Goal: Task Accomplishment & Management: Manage account settings

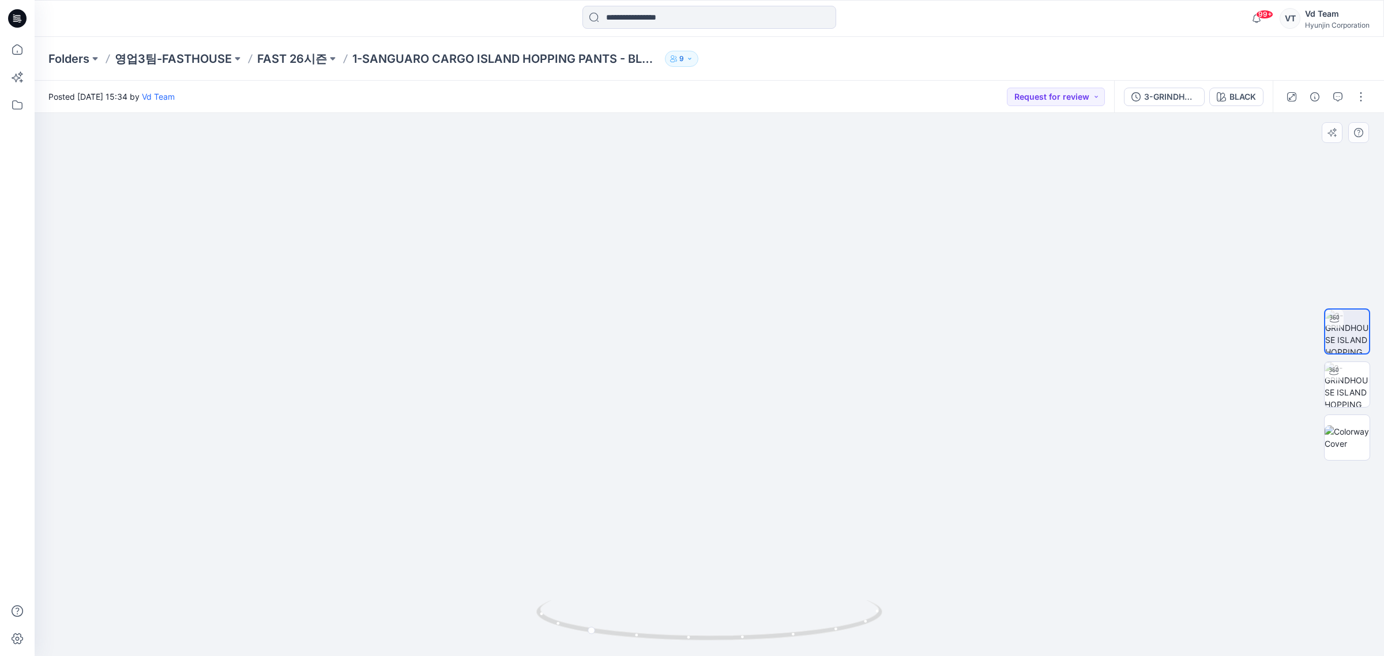
click at [1372, 405] on div at bounding box center [1347, 384] width 74 height 288
click at [1351, 395] on img at bounding box center [1346, 384] width 45 height 45
click at [745, 515] on img at bounding box center [708, 302] width 673 height 710
drag, startPoint x: 749, startPoint y: 594, endPoint x: 558, endPoint y: 584, distance: 191.7
click at [556, 583] on img at bounding box center [708, 302] width 673 height 710
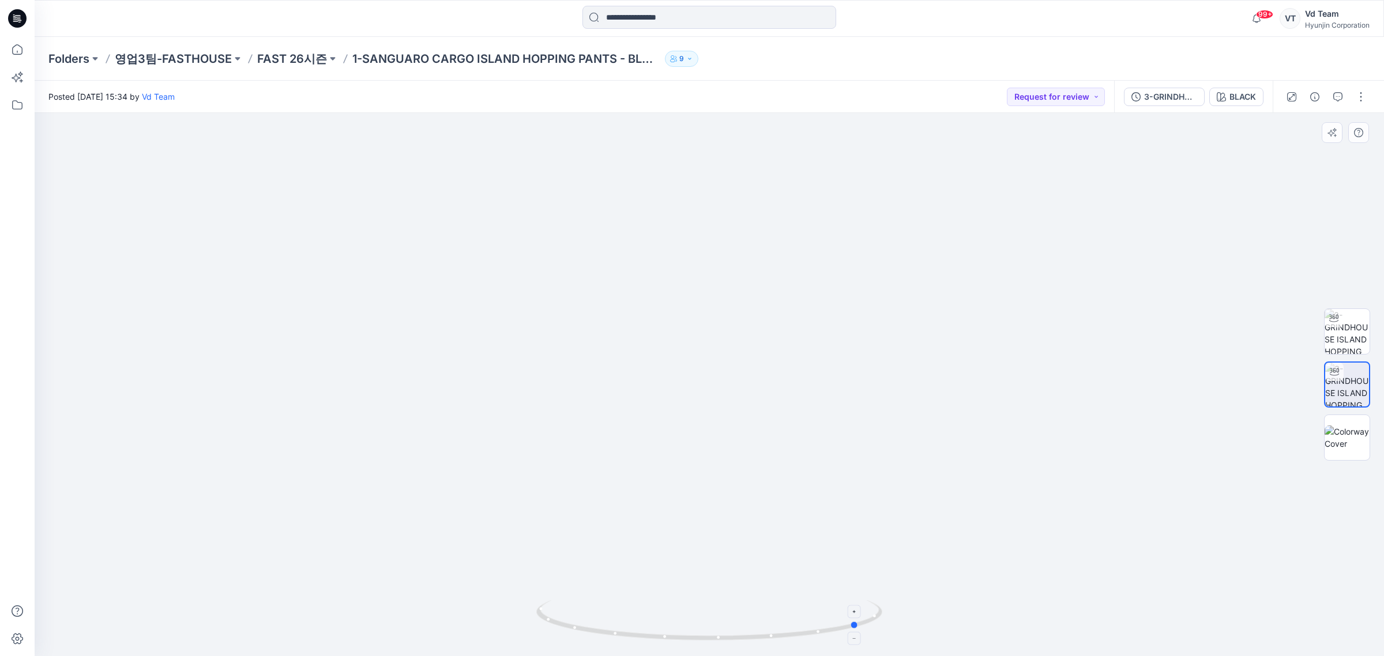
drag, startPoint x: 875, startPoint y: 647, endPoint x: 684, endPoint y: 634, distance: 191.2
click at [684, 634] on div at bounding box center [709, 627] width 346 height 58
drag, startPoint x: 742, startPoint y: 630, endPoint x: 733, endPoint y: 633, distance: 9.1
click at [733, 633] on icon at bounding box center [710, 621] width 349 height 43
click at [287, 56] on p "FAST 26시즌" at bounding box center [292, 59] width 70 height 16
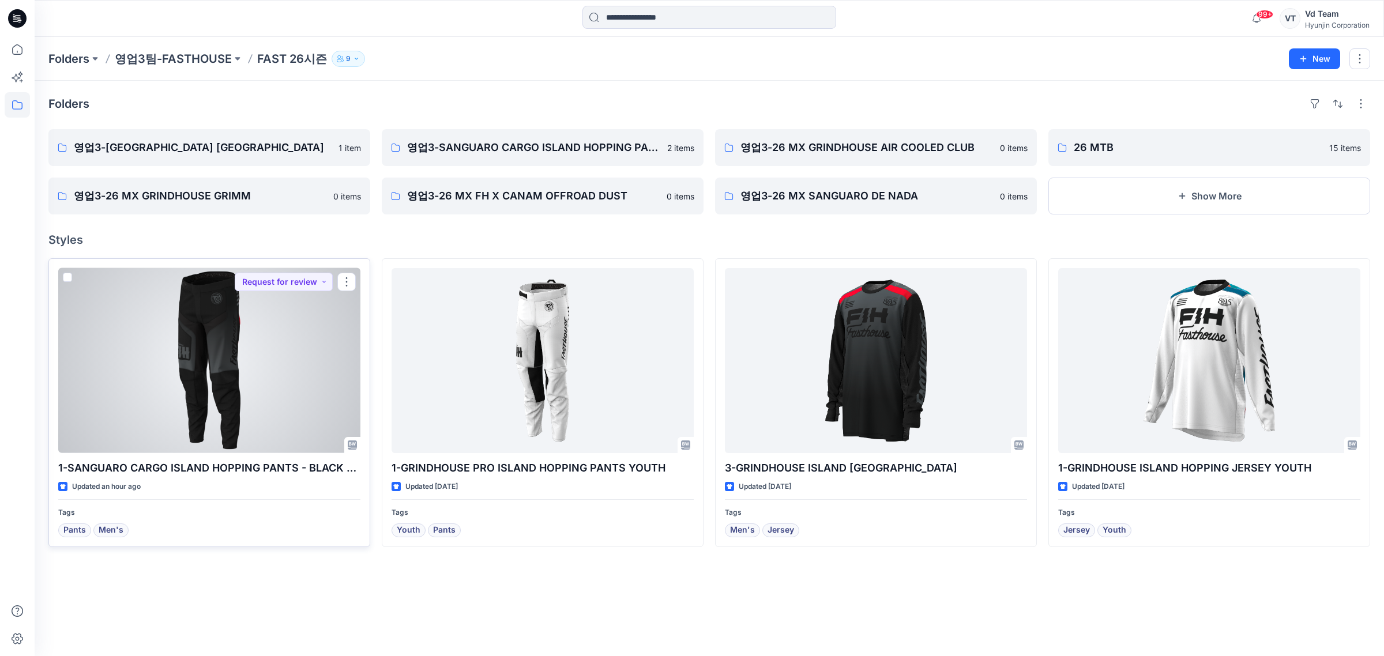
click at [164, 407] on div at bounding box center [209, 360] width 302 height 185
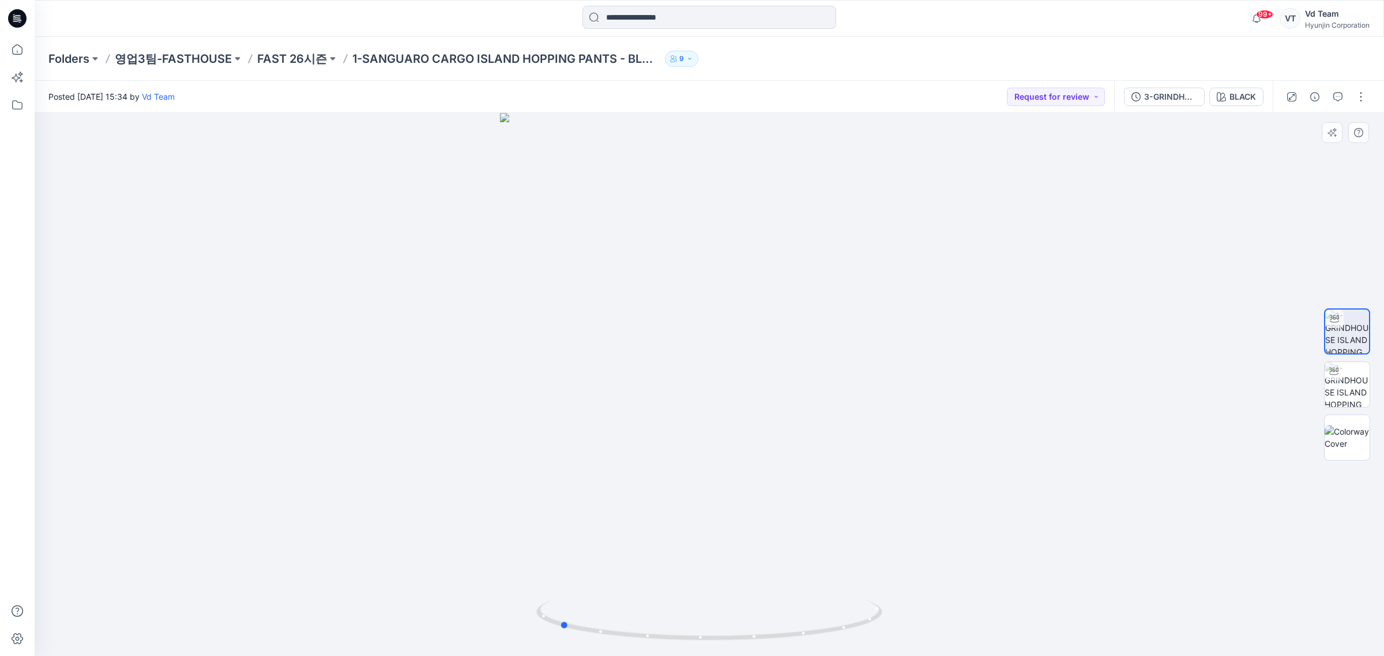
drag, startPoint x: 690, startPoint y: 646, endPoint x: 540, endPoint y: 650, distance: 149.9
click at [540, 650] on img at bounding box center [709, 628] width 346 height 56
click at [734, 324] on div at bounding box center [709, 384] width 1349 height 543
drag, startPoint x: 758, startPoint y: 570, endPoint x: 758, endPoint y: 606, distance: 36.9
click at [758, 606] on div at bounding box center [709, 384] width 1349 height 543
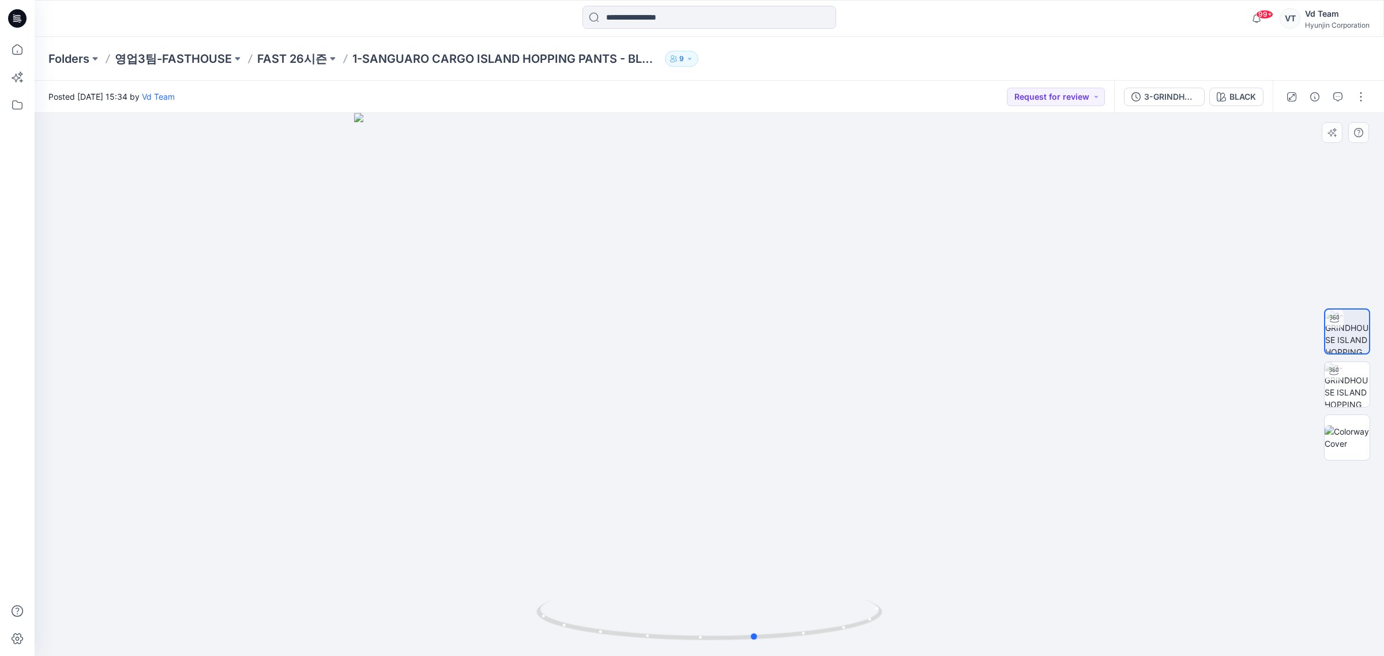
drag, startPoint x: 707, startPoint y: 630, endPoint x: 583, endPoint y: 558, distance: 143.1
click at [560, 616] on icon at bounding box center [710, 621] width 349 height 43
drag, startPoint x: 805, startPoint y: 473, endPoint x: 819, endPoint y: 358, distance: 115.5
click at [819, 361] on img at bounding box center [709, 337] width 491 height 638
drag, startPoint x: 684, startPoint y: 627, endPoint x: 451, endPoint y: 631, distance: 233.5
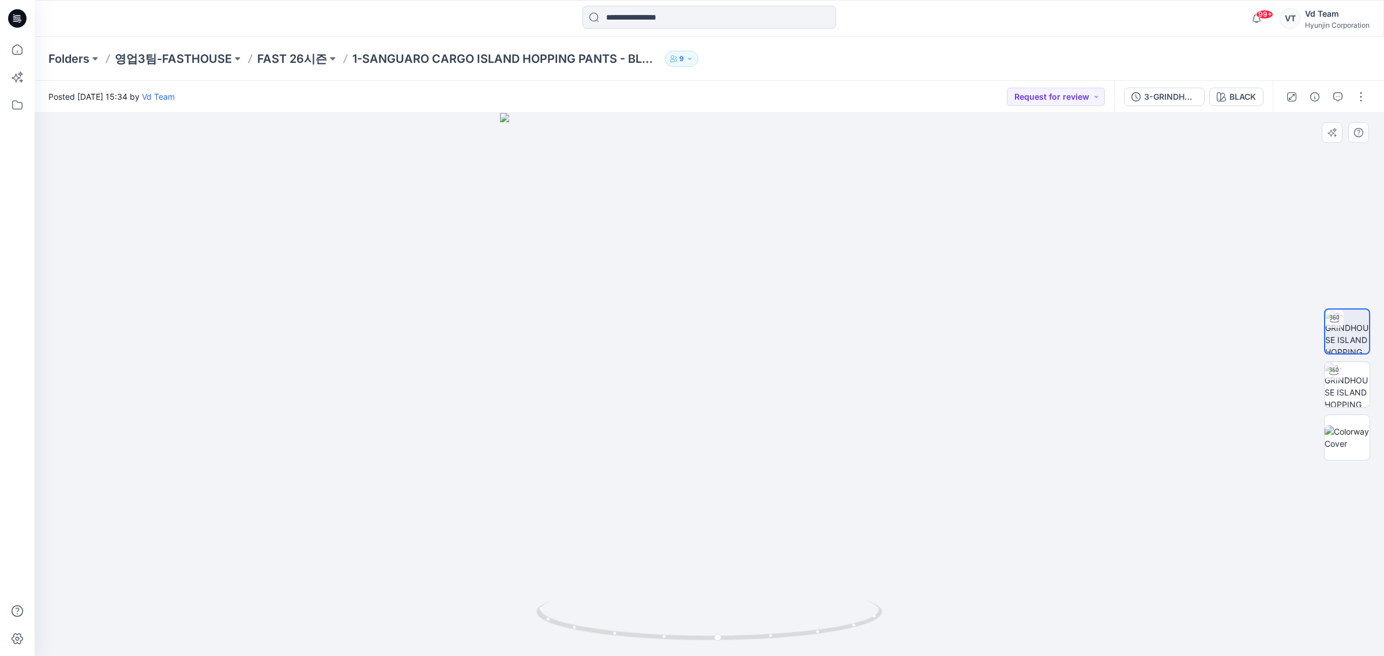
click at [451, 630] on div at bounding box center [709, 384] width 1349 height 543
click at [803, 364] on div at bounding box center [709, 384] width 1349 height 543
drag, startPoint x: 793, startPoint y: 580, endPoint x: 872, endPoint y: 577, distance: 79.1
click at [872, 577] on div at bounding box center [709, 384] width 1349 height 543
drag, startPoint x: 819, startPoint y: 465, endPoint x: 816, endPoint y: 554, distance: 89.4
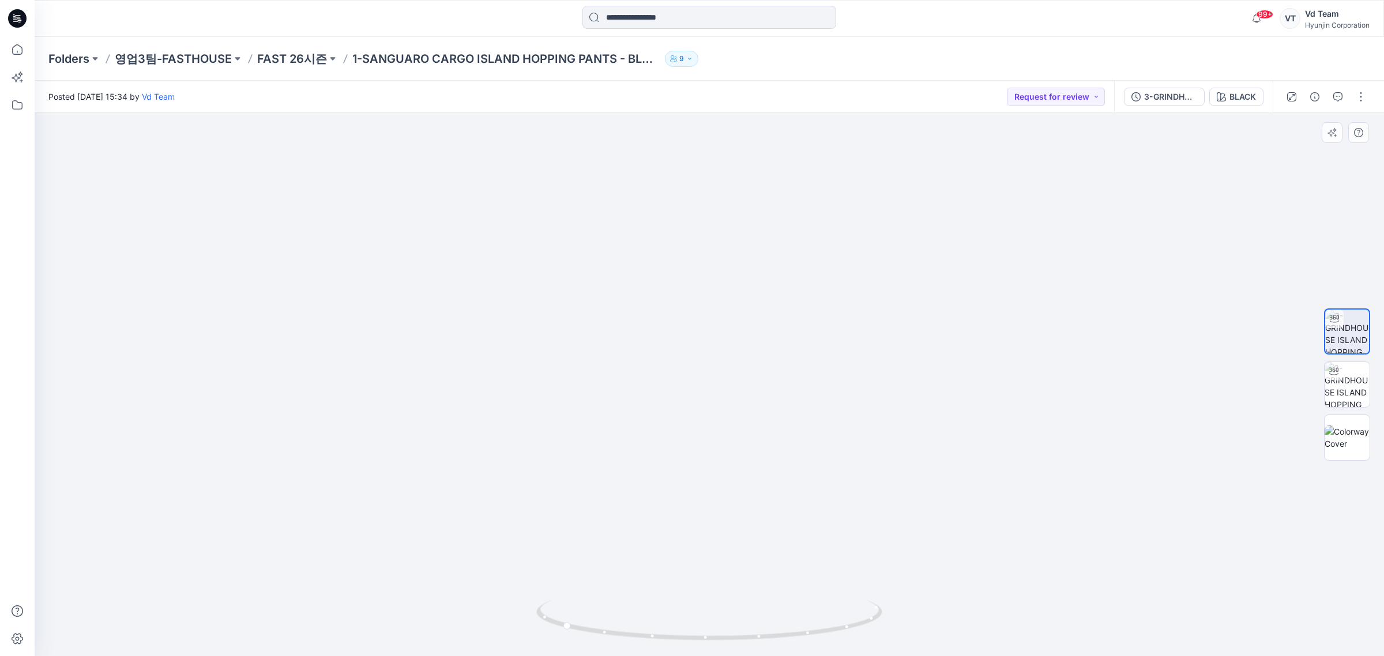
click at [819, 551] on img at bounding box center [709, 195] width 710 height 923
click at [709, 310] on img at bounding box center [708, 351] width 673 height 611
drag, startPoint x: 679, startPoint y: 351, endPoint x: 739, endPoint y: 344, distance: 59.7
click at [680, 351] on div at bounding box center [709, 384] width 1349 height 543
drag, startPoint x: 748, startPoint y: 410, endPoint x: 711, endPoint y: 425, distance: 40.1
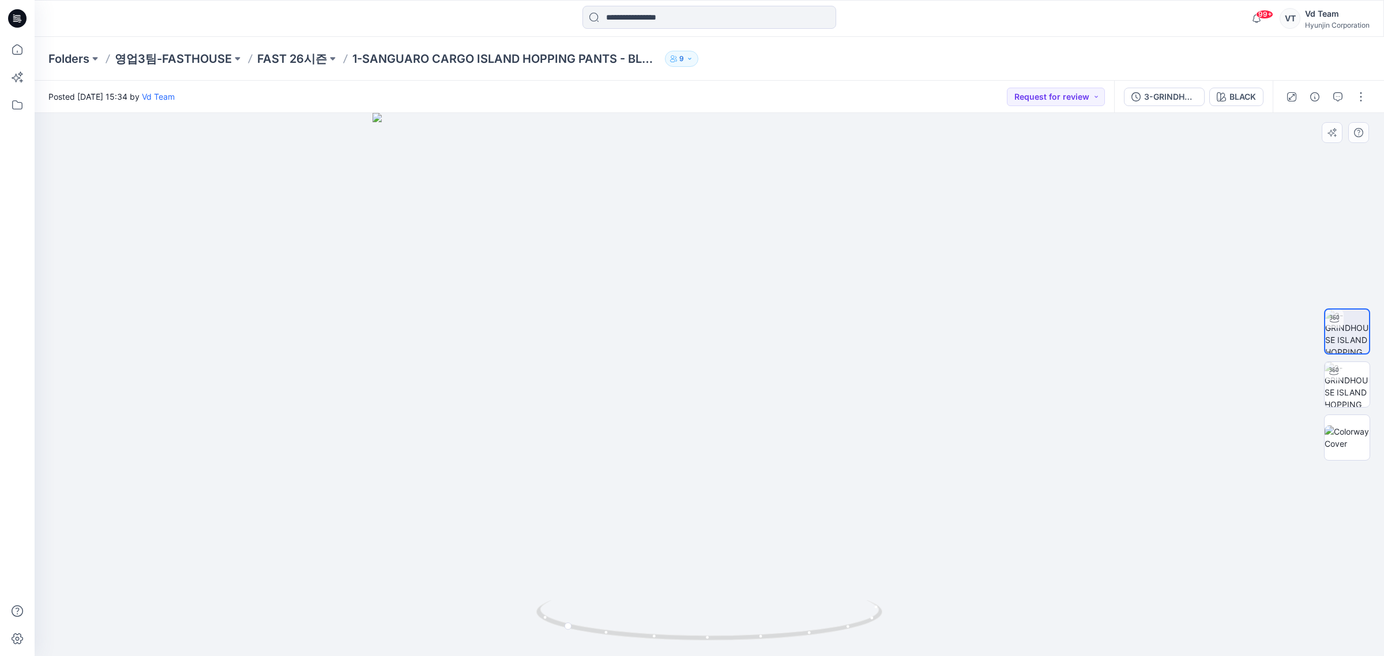
click at [736, 485] on img at bounding box center [708, 385] width 673 height 544
drag, startPoint x: 704, startPoint y: 600, endPoint x: 323, endPoint y: 557, distance: 382.9
click at [831, 601] on div at bounding box center [709, 384] width 1349 height 543
drag, startPoint x: 1166, startPoint y: 153, endPoint x: 1102, endPoint y: 108, distance: 78.2
click at [1165, 153] on div at bounding box center [709, 385] width 1349 height 544
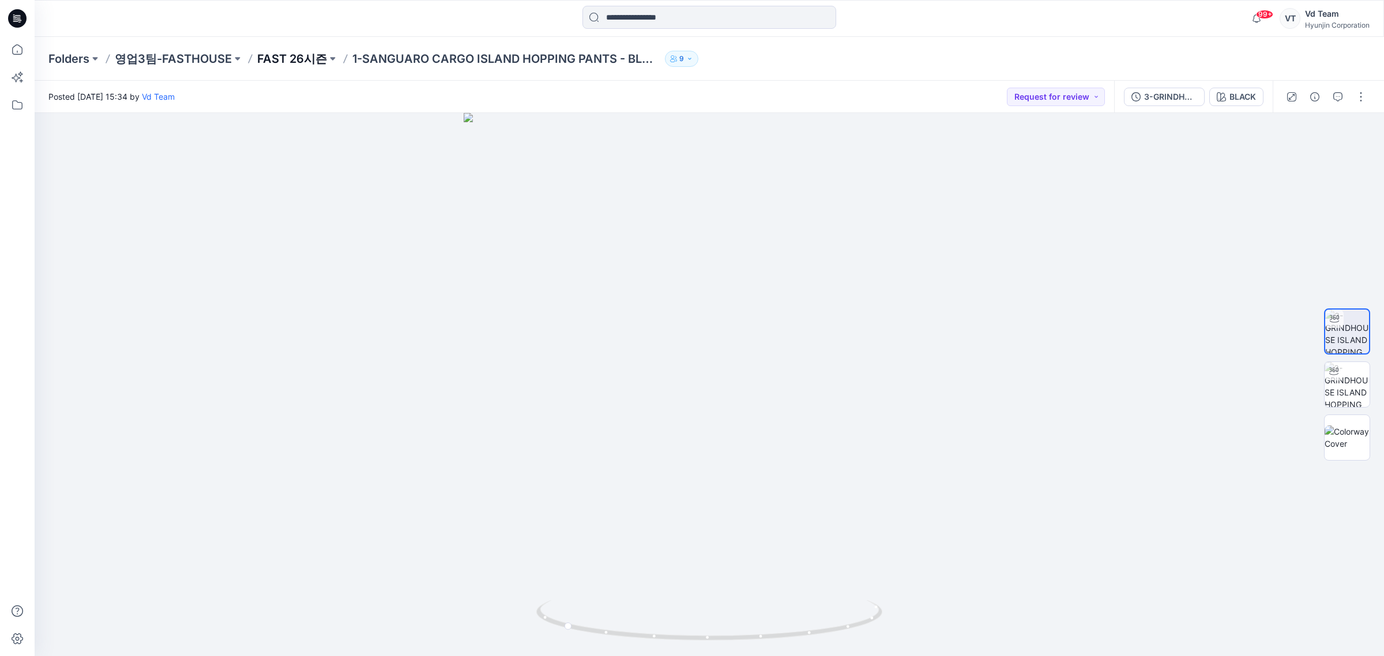
click at [271, 52] on p "FAST 26시즌" at bounding box center [292, 59] width 70 height 16
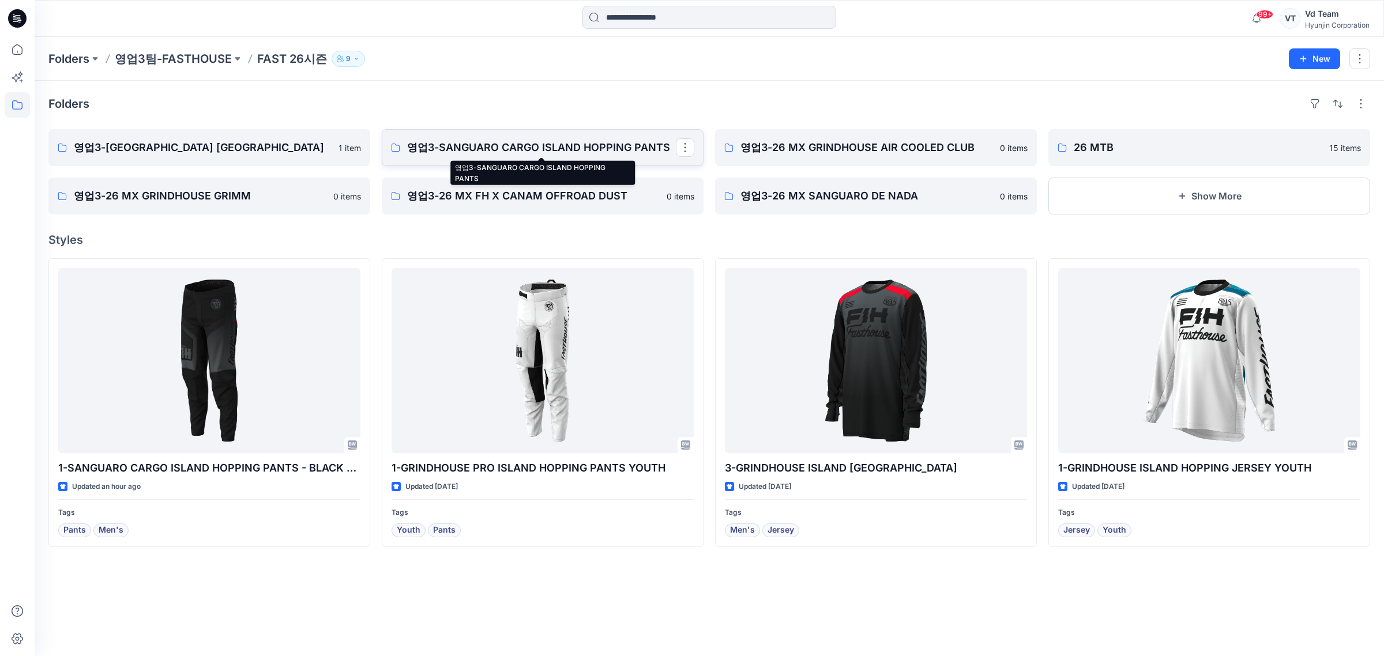
click at [601, 140] on p "영업3-SANGUARO CARGO ISLAND HOPPING PANTS" at bounding box center [541, 148] width 269 height 16
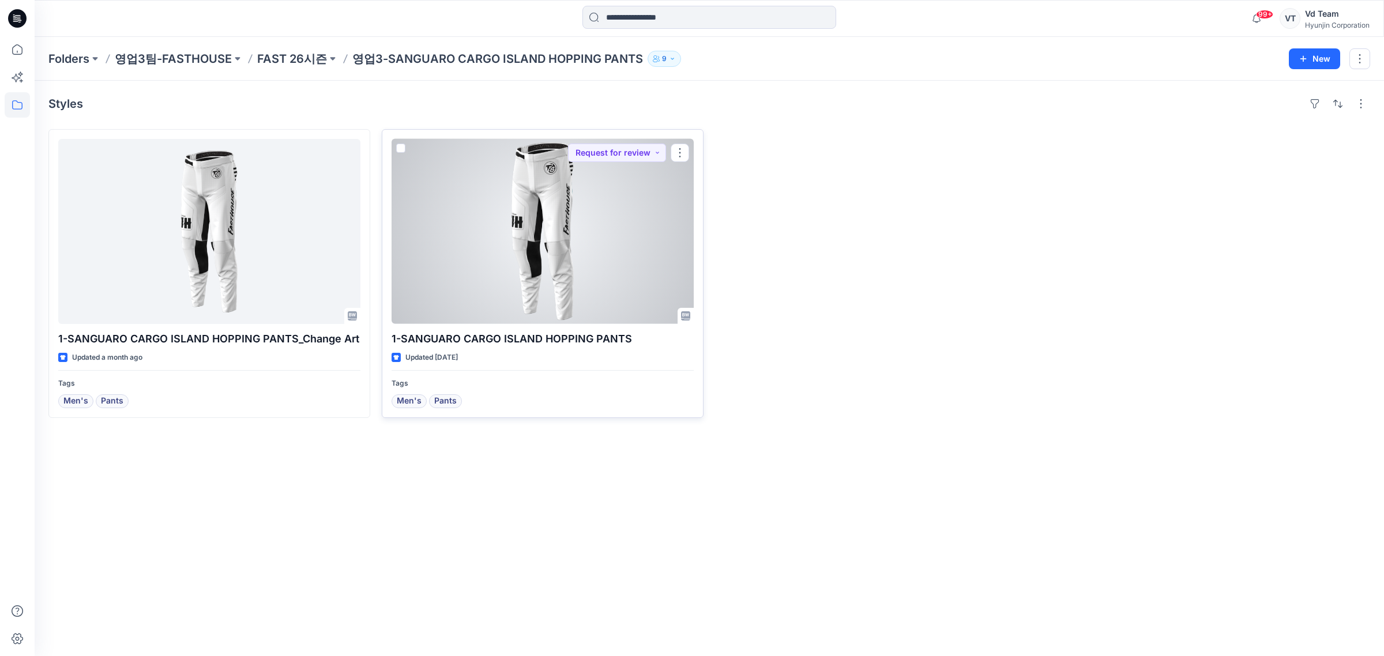
click at [517, 281] on div at bounding box center [542, 231] width 302 height 185
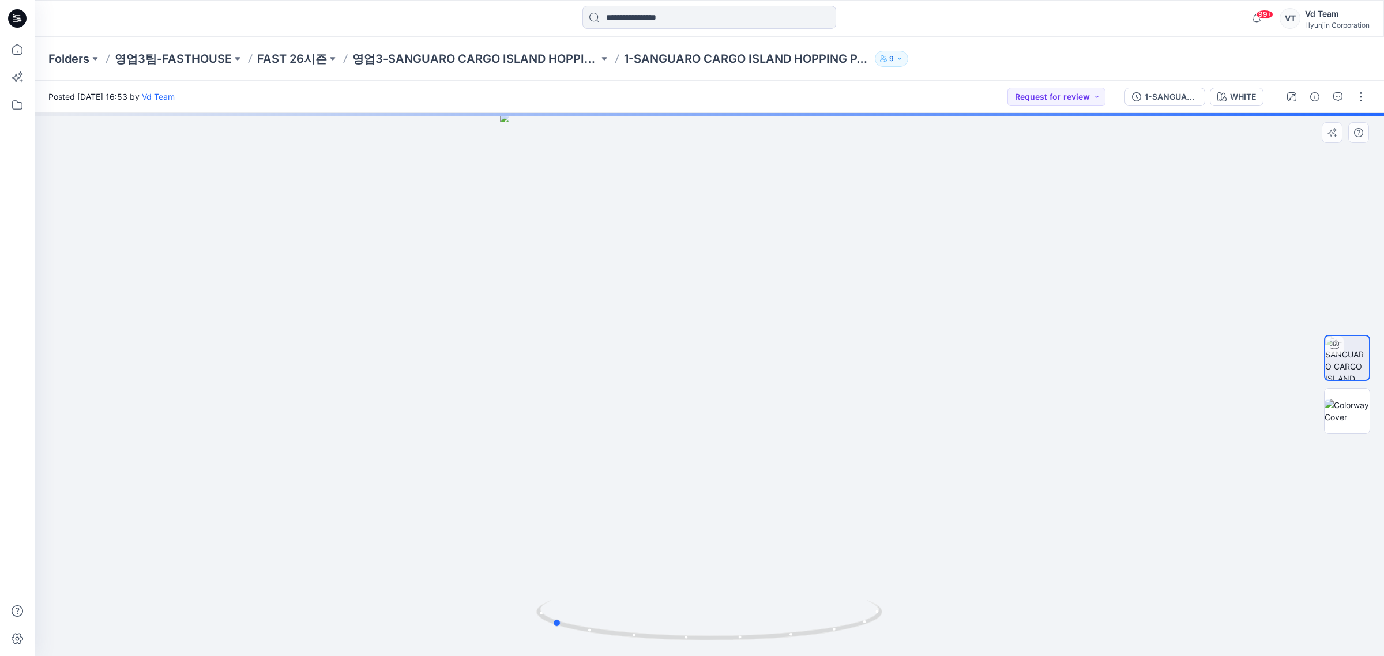
drag, startPoint x: 849, startPoint y: 559, endPoint x: 692, endPoint y: 564, distance: 156.9
click at [692, 564] on div at bounding box center [709, 384] width 1349 height 543
drag, startPoint x: 734, startPoint y: 300, endPoint x: 701, endPoint y: 365, distance: 72.4
click at [701, 557] on img at bounding box center [709, 385] width 637 height 544
drag, startPoint x: 728, startPoint y: 310, endPoint x: 725, endPoint y: 419, distance: 109.0
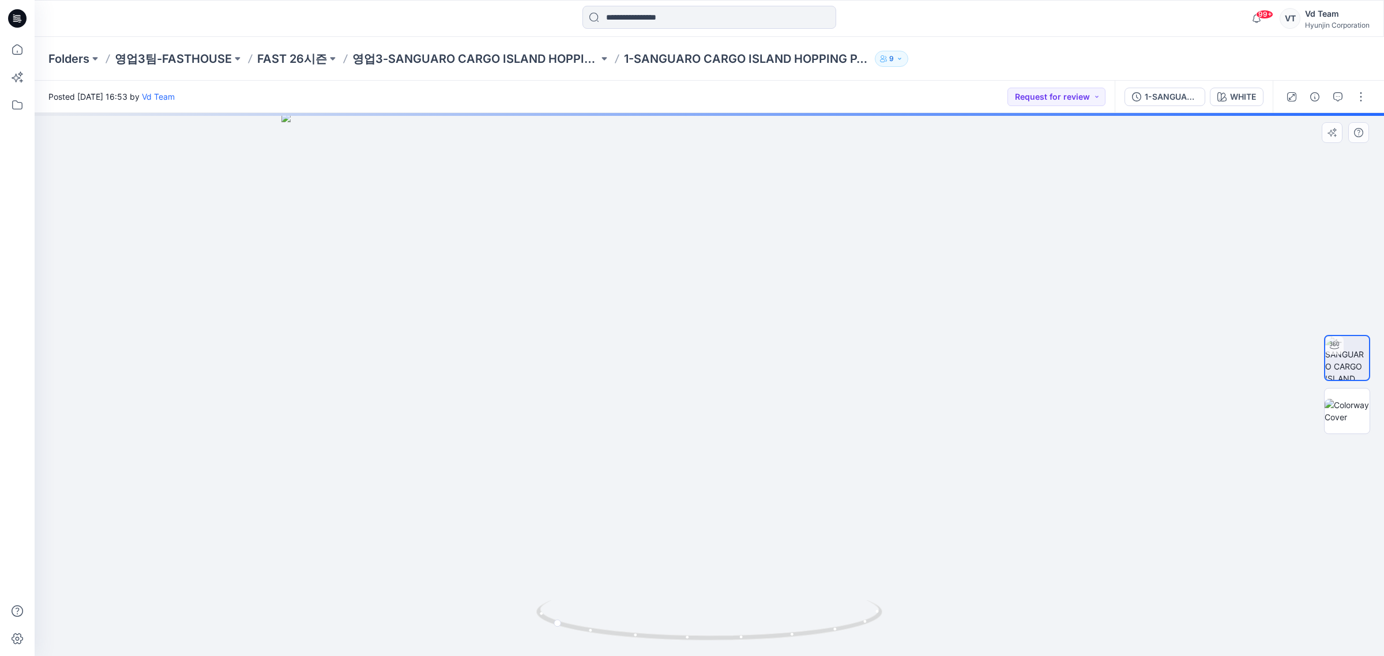
click at [721, 419] on img at bounding box center [709, 385] width 856 height 544
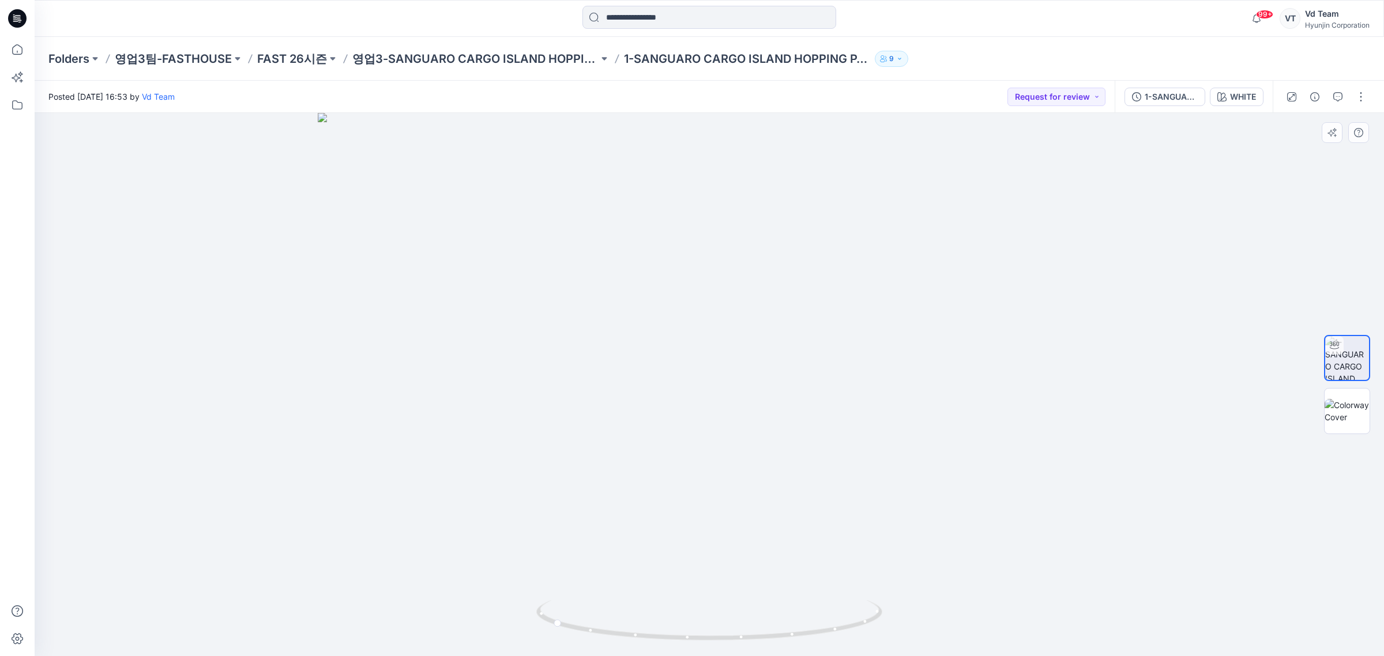
click at [826, 364] on img at bounding box center [709, 385] width 783 height 544
click at [743, 165] on img at bounding box center [709, 385] width 637 height 544
click at [522, 69] on div "Folders 영업3팀-FASTHOUSE FAST 26시즌 영업3-SANGUARO CARGO ISLAND HOPPING PANTS 1-SANG…" at bounding box center [709, 59] width 1349 height 44
click at [503, 59] on p "영업3-SANGUARO CARGO ISLAND HOPPING PANTS" at bounding box center [475, 59] width 246 height 16
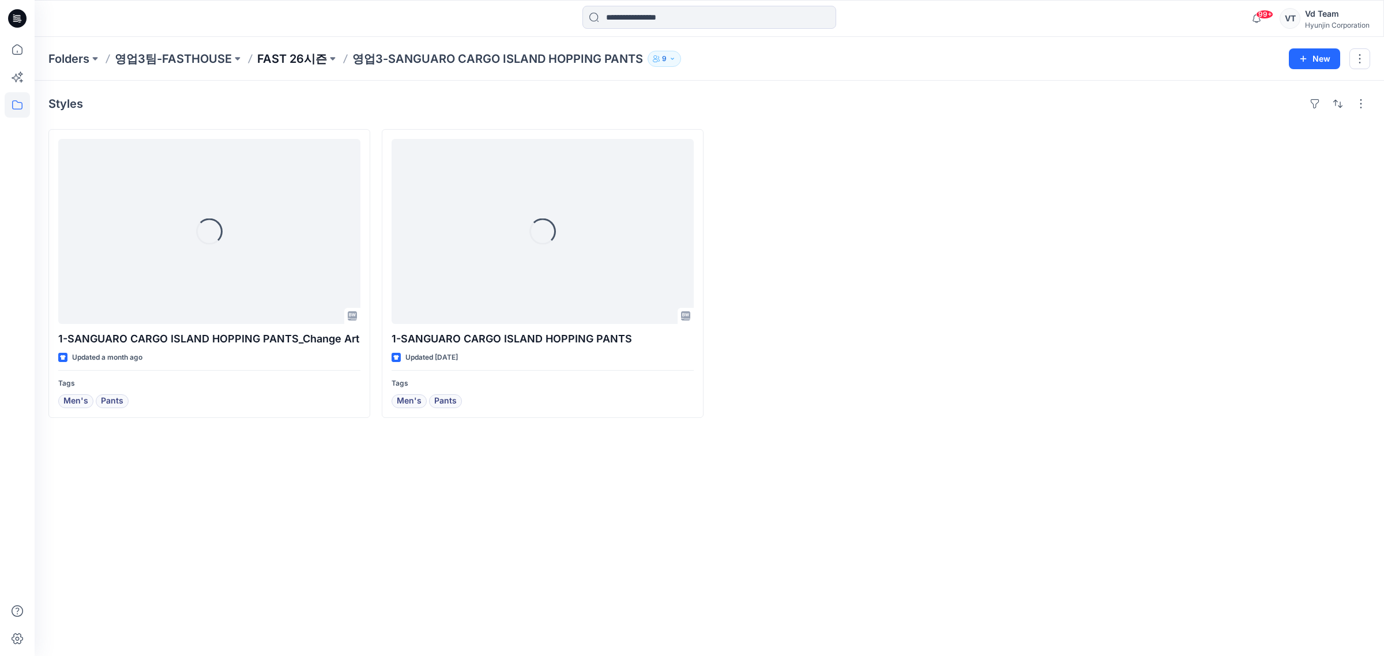
click at [288, 61] on p "FAST 26시즌" at bounding box center [292, 59] width 70 height 16
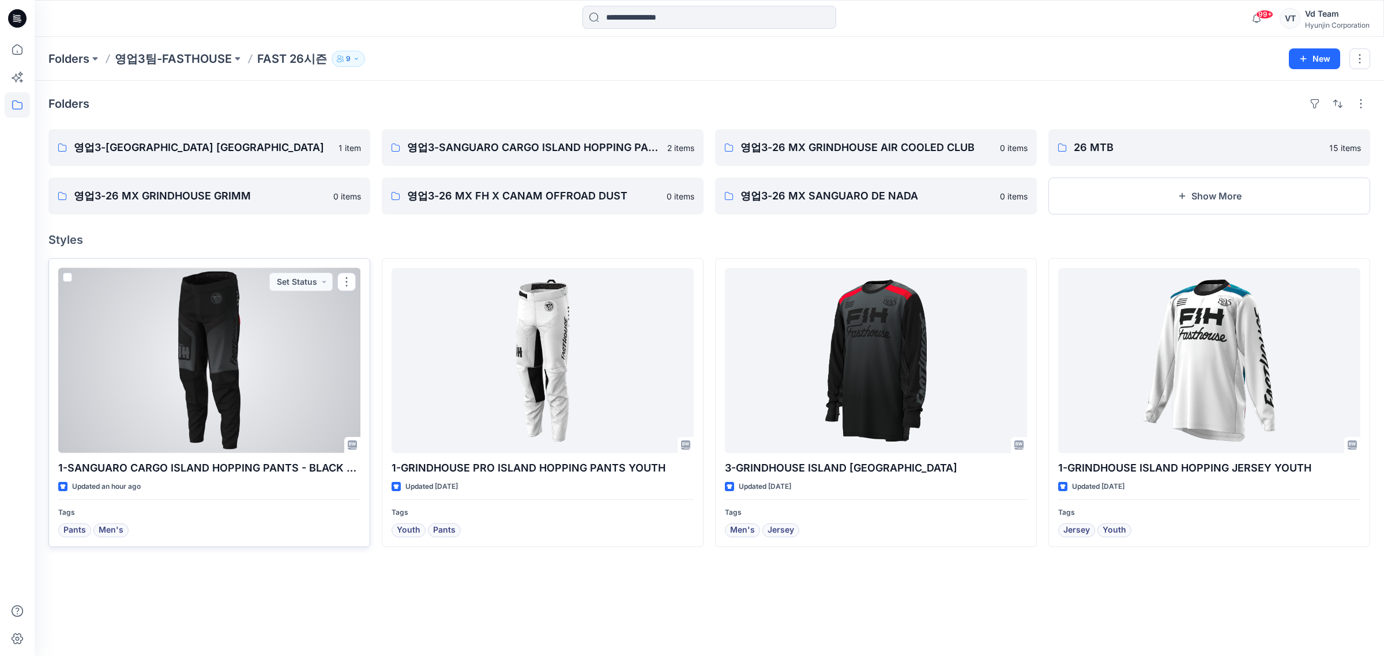
click at [220, 340] on div at bounding box center [209, 360] width 302 height 185
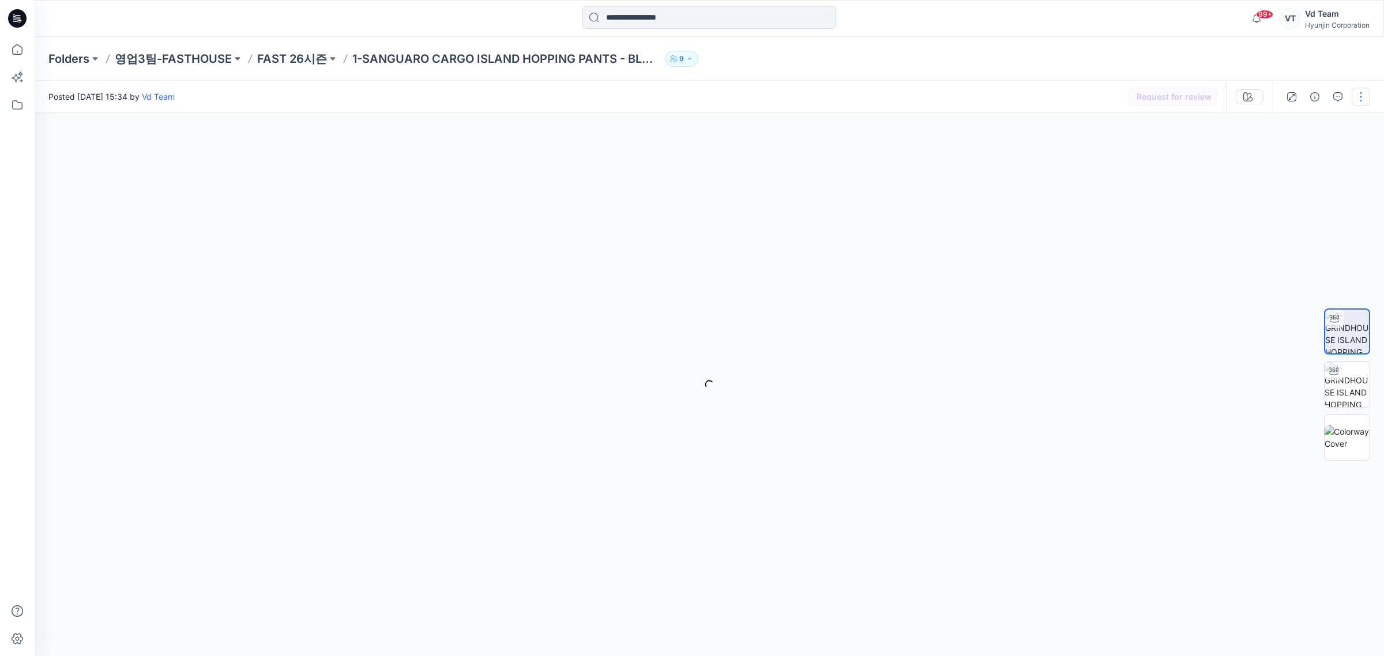
click at [1361, 96] on button "button" at bounding box center [1360, 97] width 18 height 18
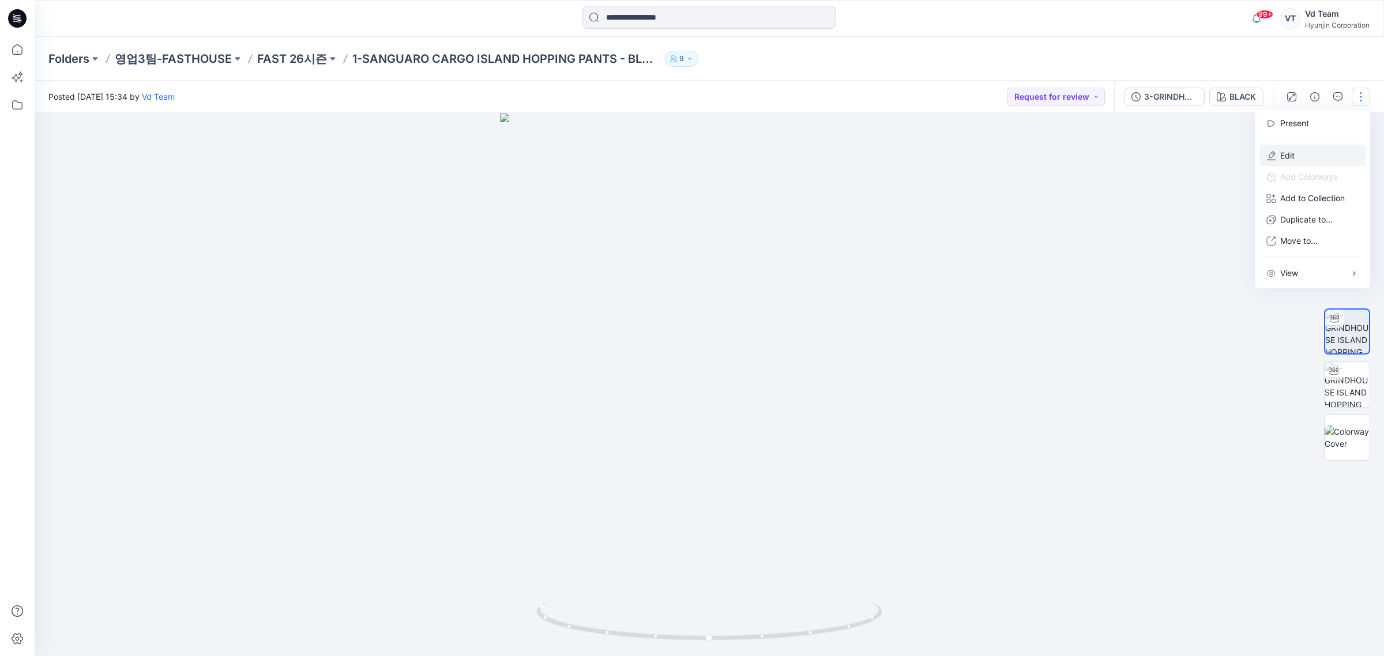
click at [1313, 156] on button "Edit" at bounding box center [1312, 155] width 106 height 21
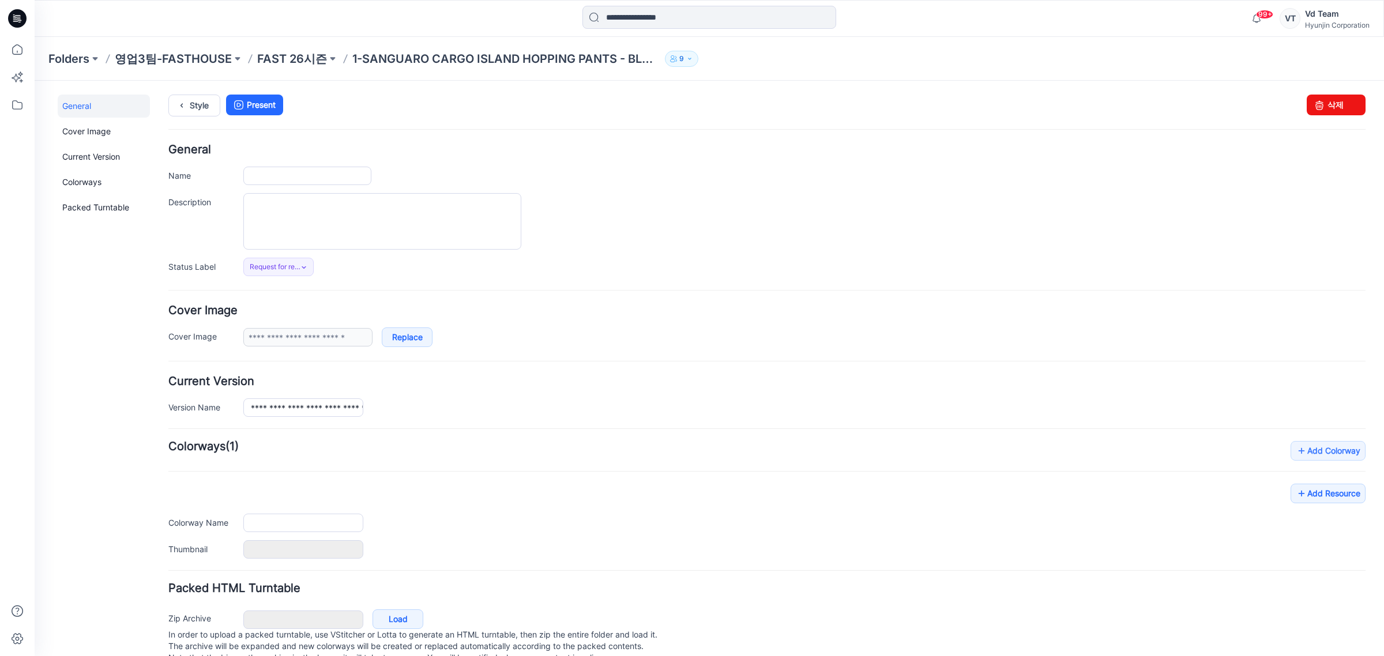
type input "**********"
type input "*****"
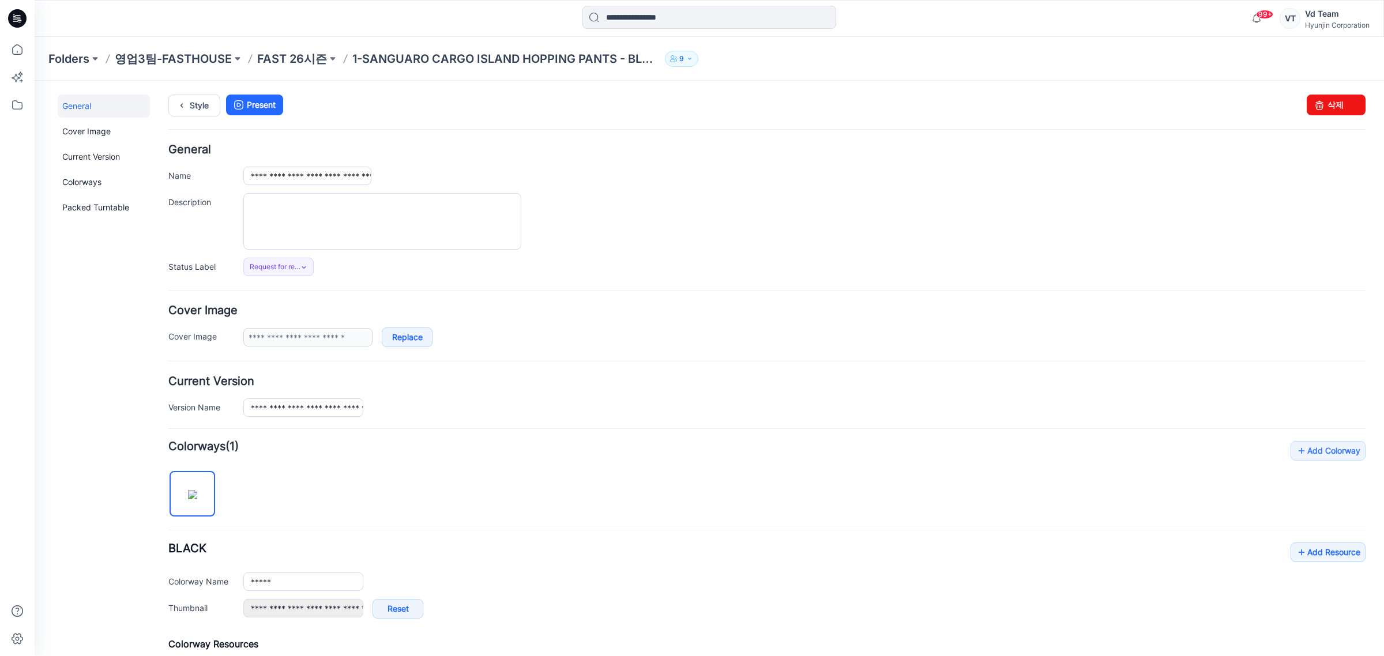
click at [226, 531] on hr at bounding box center [766, 530] width 1197 height 1
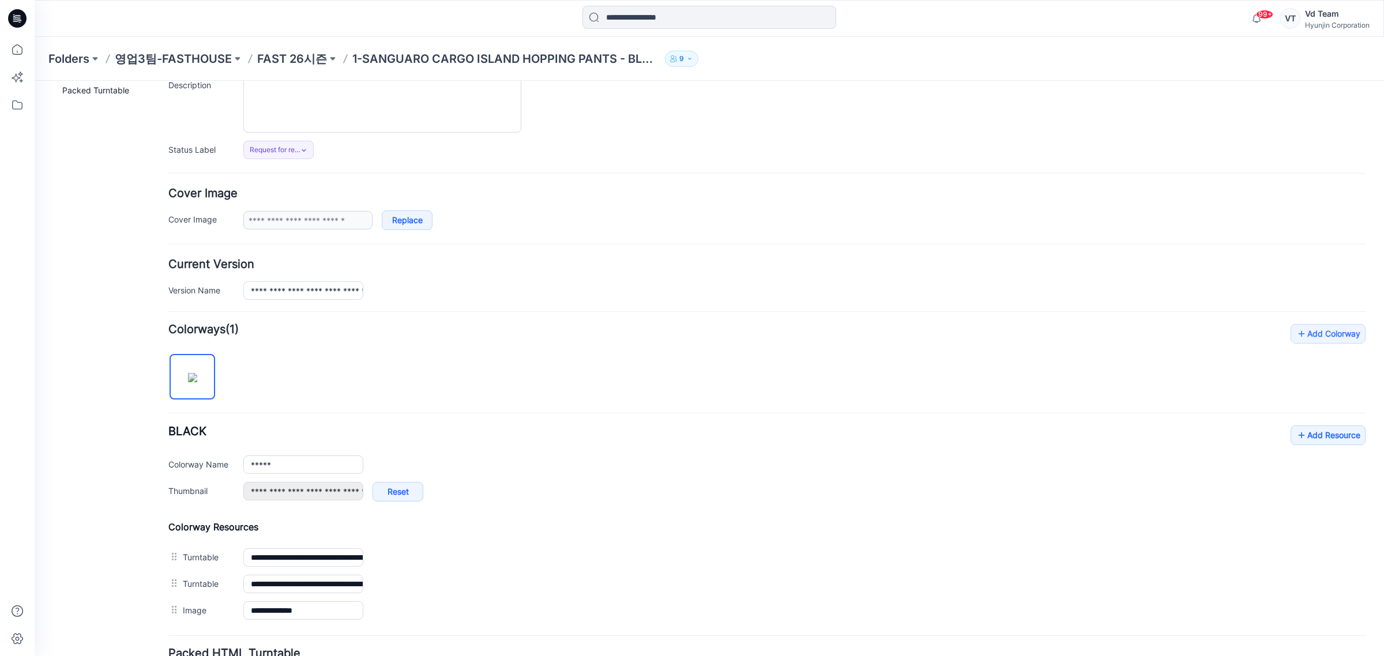
scroll to position [220, 0]
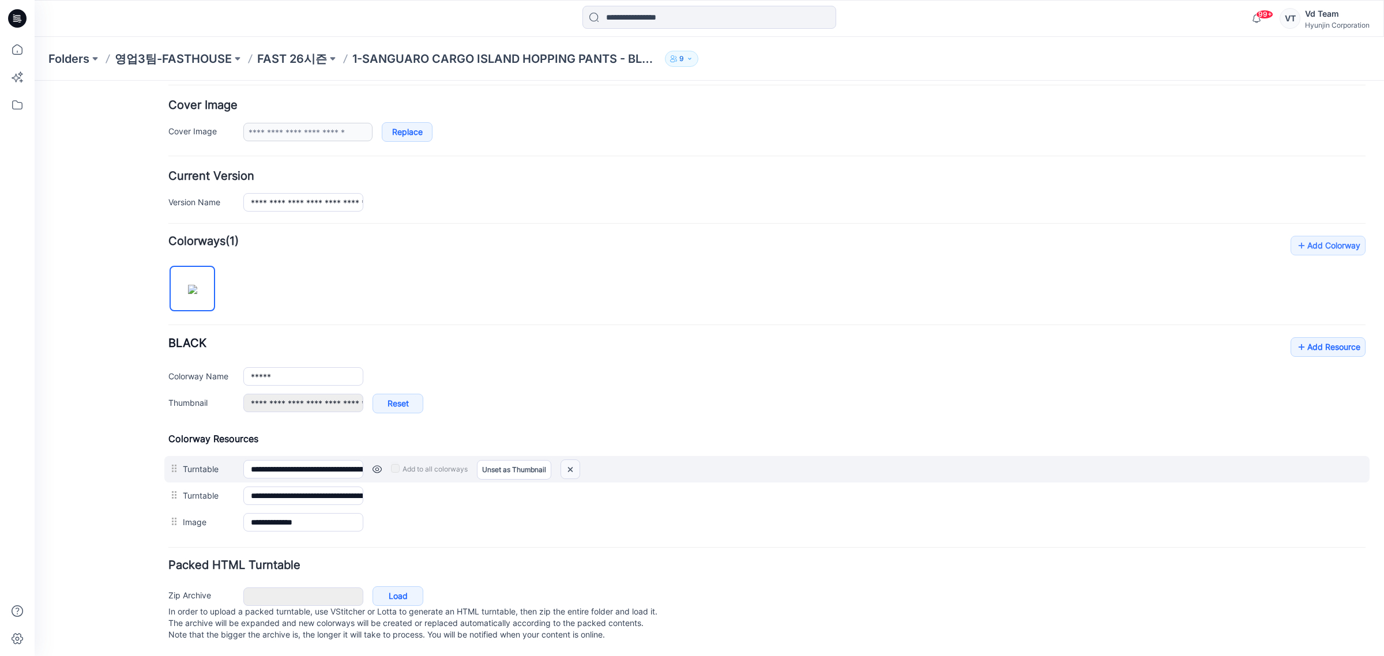
click at [570, 460] on img at bounding box center [570, 469] width 18 height 19
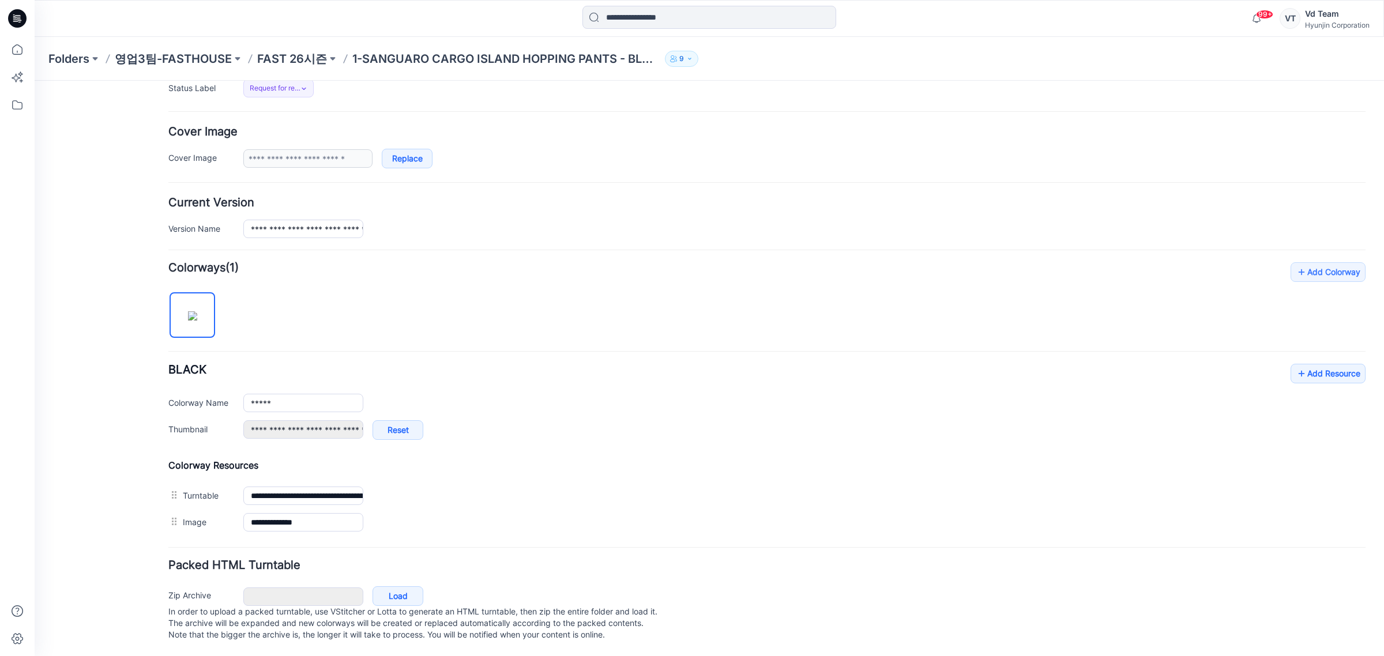
type input "**********"
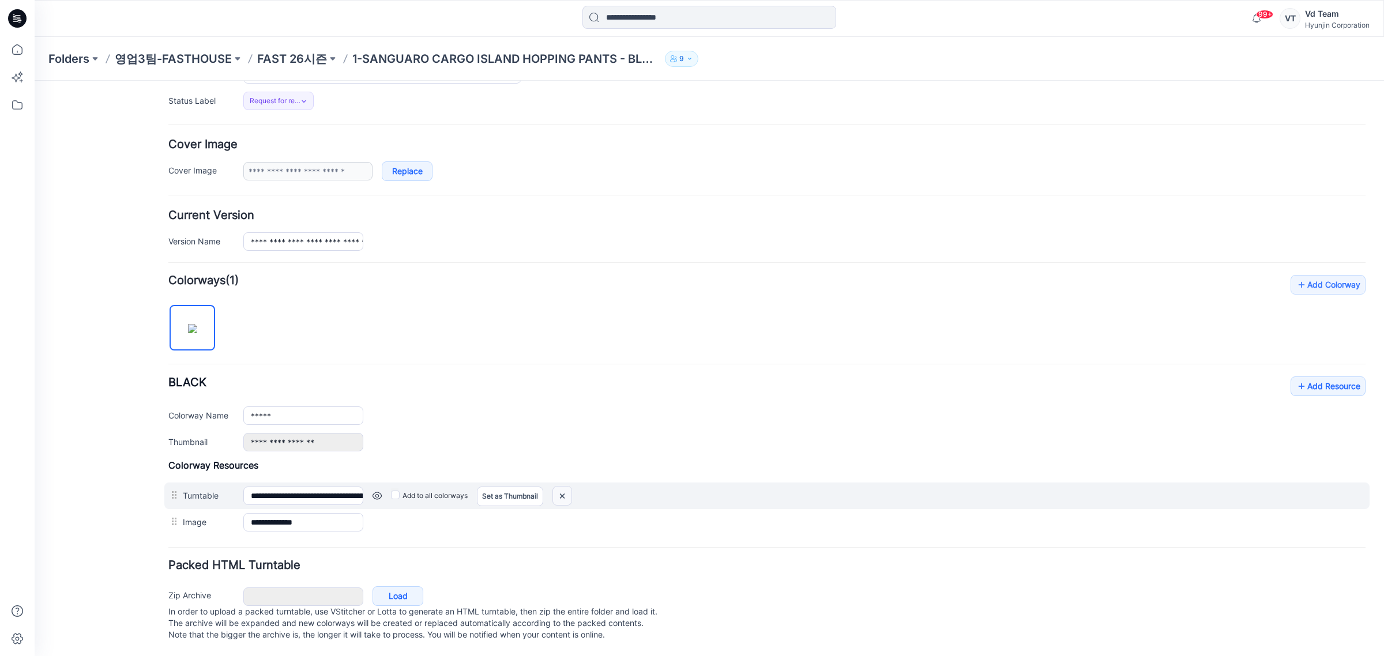
click at [35, 81] on img at bounding box center [35, 81] width 0 height 0
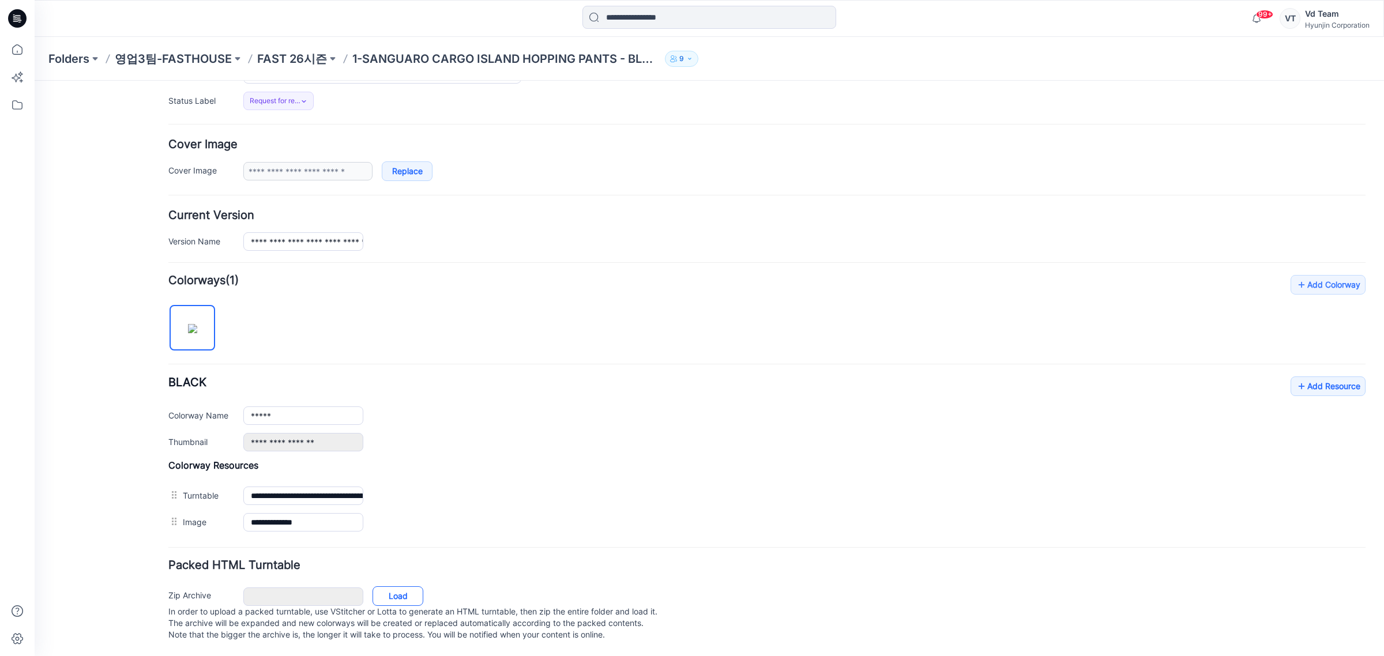
scroll to position [155, 0]
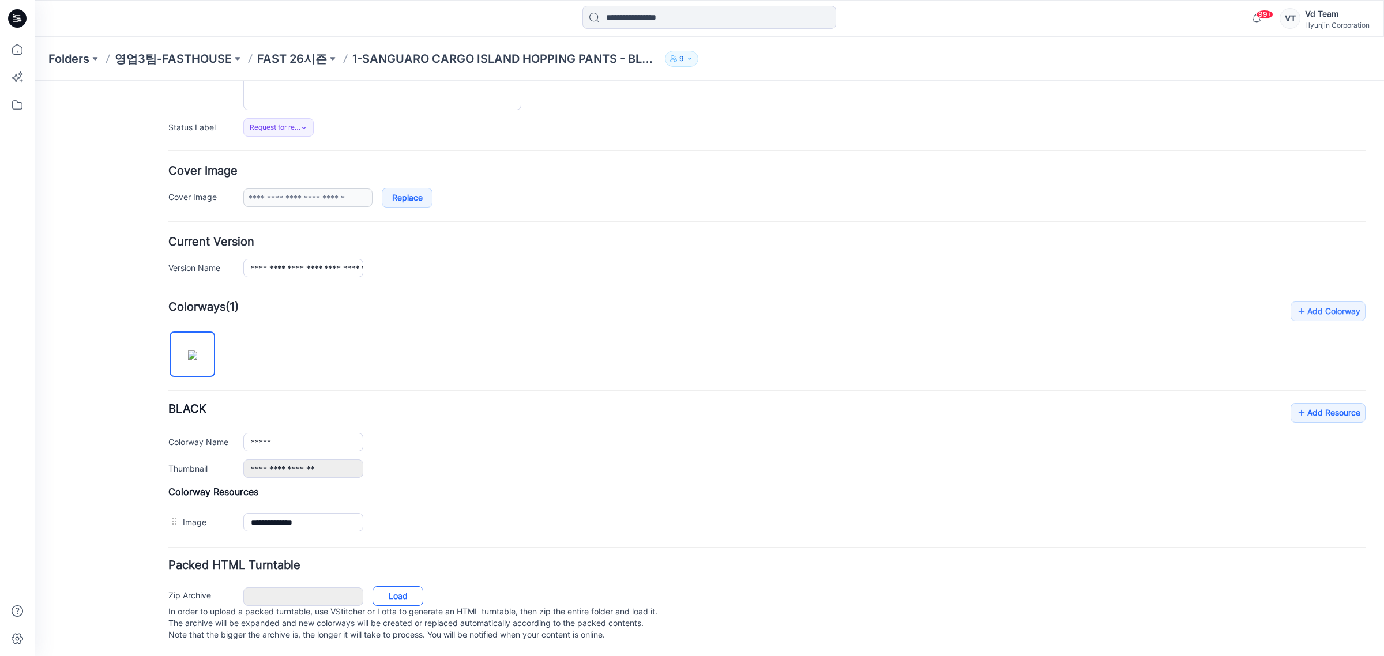
click at [387, 586] on link "Load" at bounding box center [397, 596] width 51 height 20
click at [379, 586] on link "Load" at bounding box center [397, 596] width 51 height 20
click at [303, 62] on p "FAST 26시즌" at bounding box center [292, 59] width 70 height 16
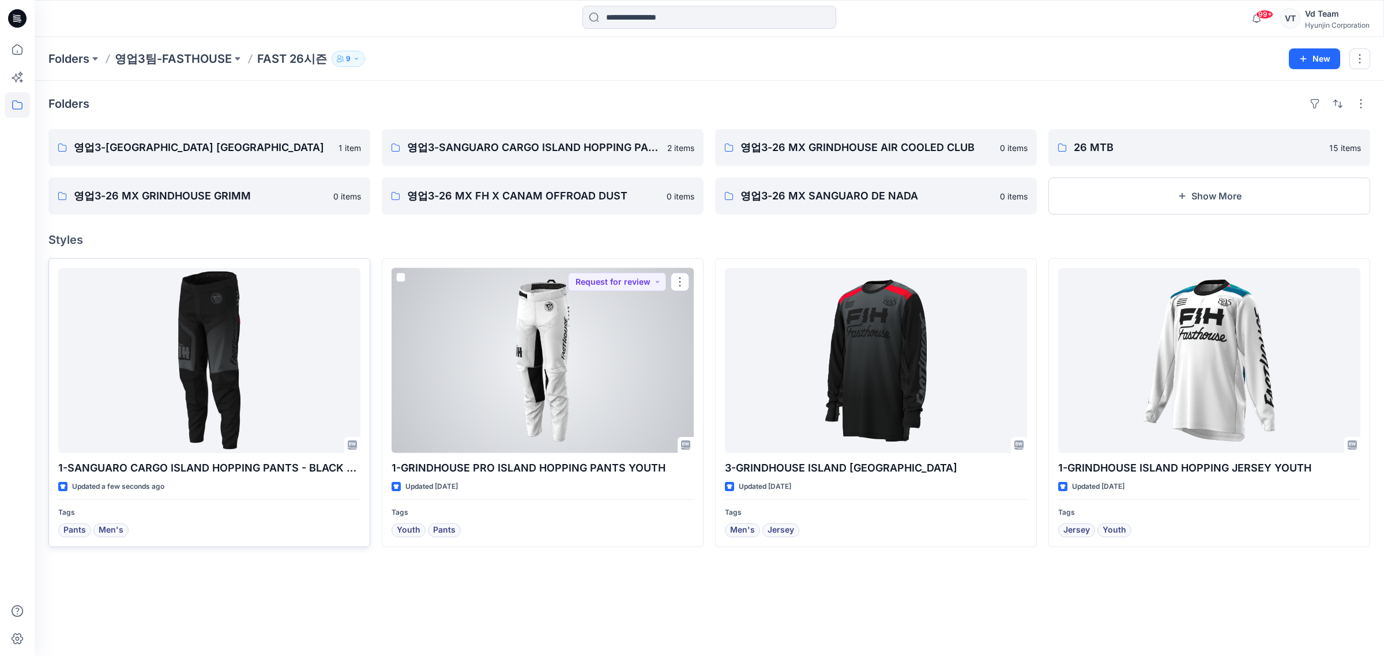
click at [196, 355] on div at bounding box center [209, 360] width 302 height 185
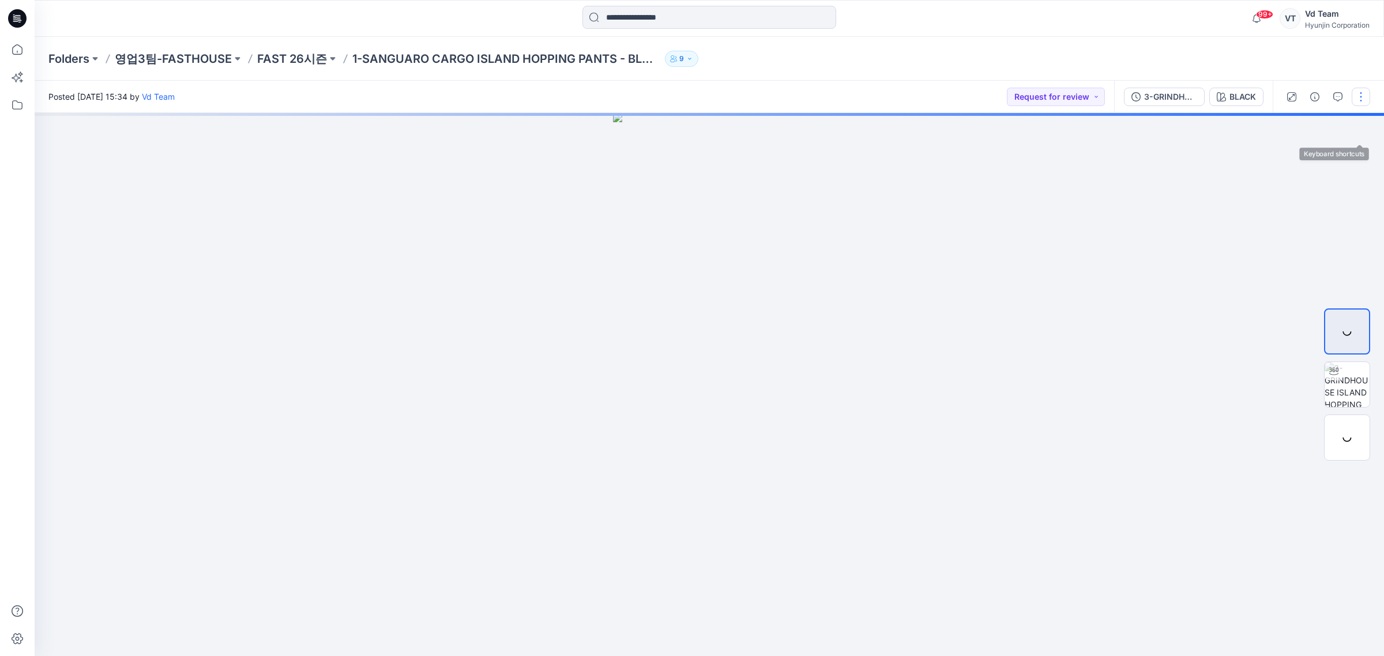
drag, startPoint x: 1358, startPoint y: 121, endPoint x: 1359, endPoint y: 96, distance: 24.9
click at [1359, 96] on div "Posted Friday, August 22, 2025 15:34 by Vd Team Request for review 3-GRINDHOUSE…" at bounding box center [709, 368] width 1349 height 575
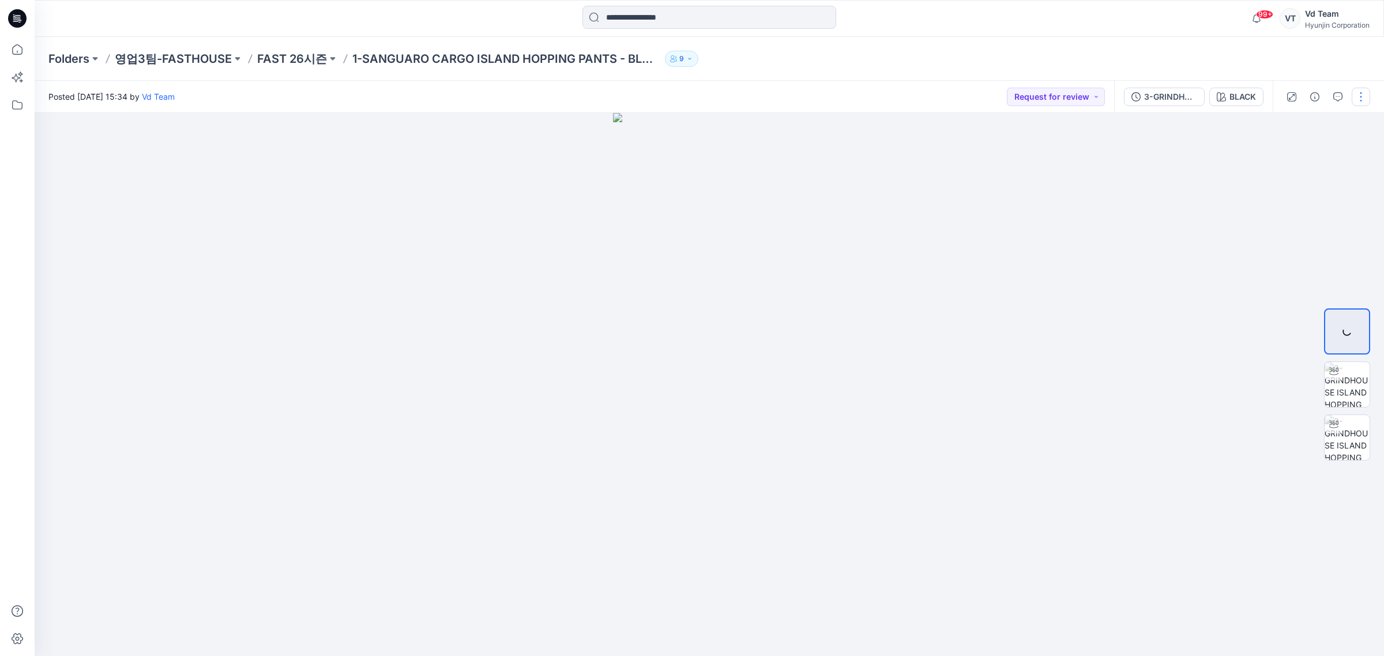
click at [1359, 96] on button "button" at bounding box center [1360, 97] width 18 height 18
click at [1318, 157] on button "Edit" at bounding box center [1312, 155] width 106 height 21
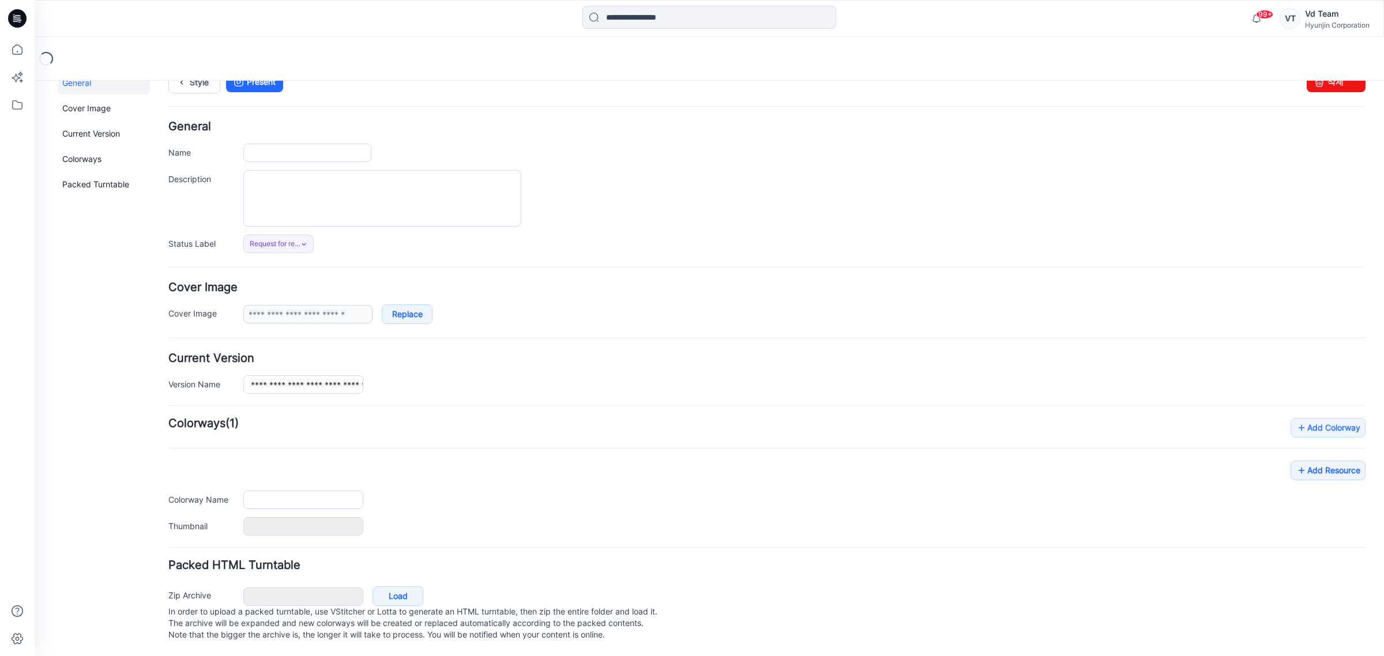
type input "**********"
type input "*****"
type input "**********"
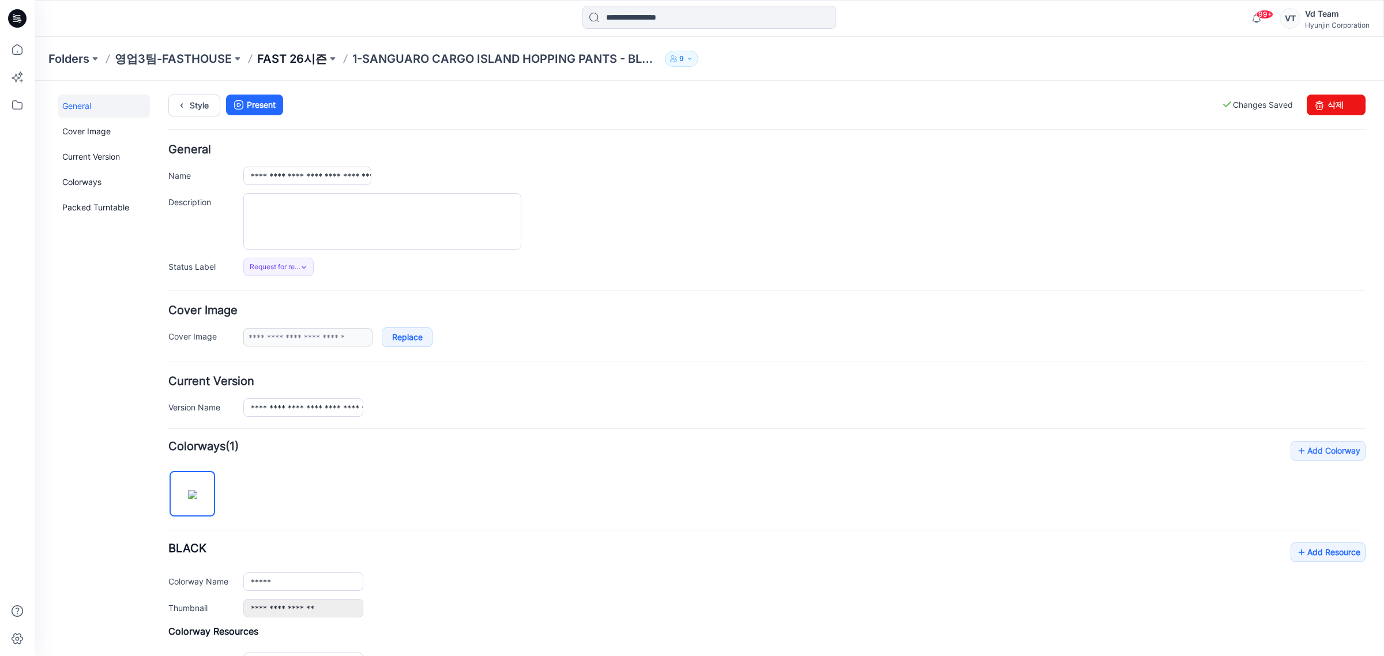
click at [302, 52] on p "FAST 26시즌" at bounding box center [292, 59] width 70 height 16
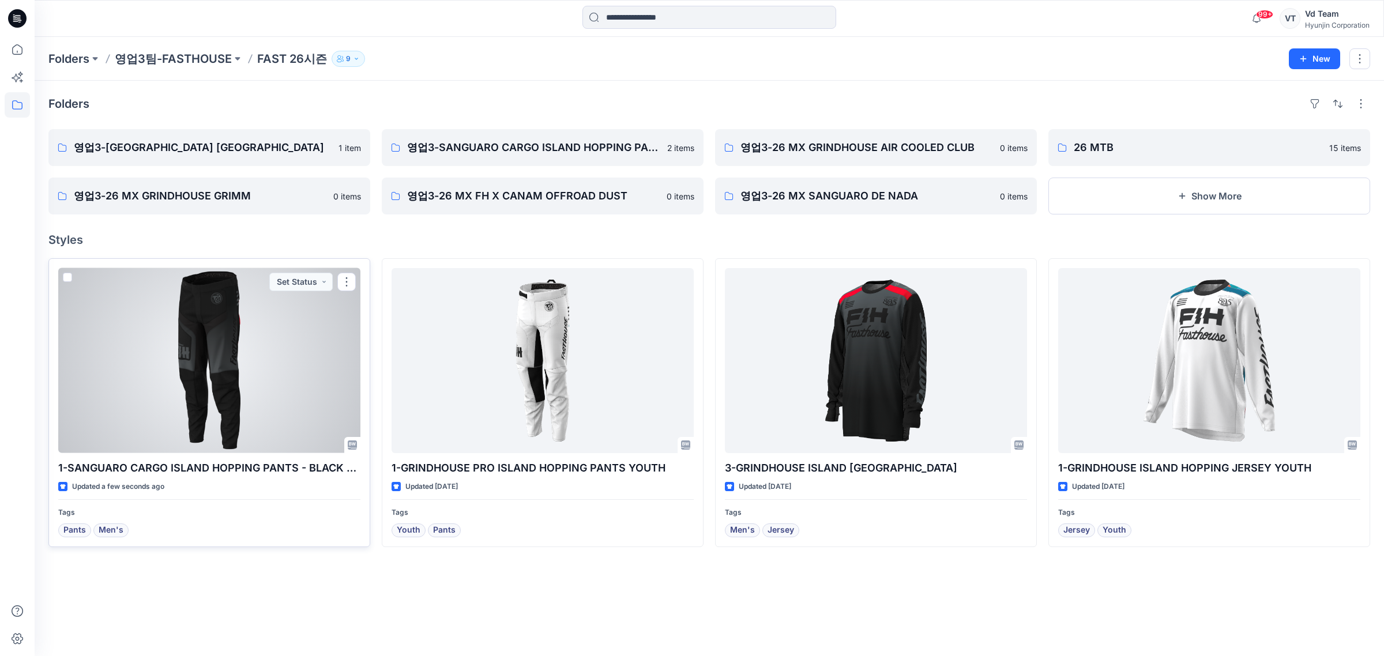
click at [89, 321] on div at bounding box center [209, 360] width 302 height 185
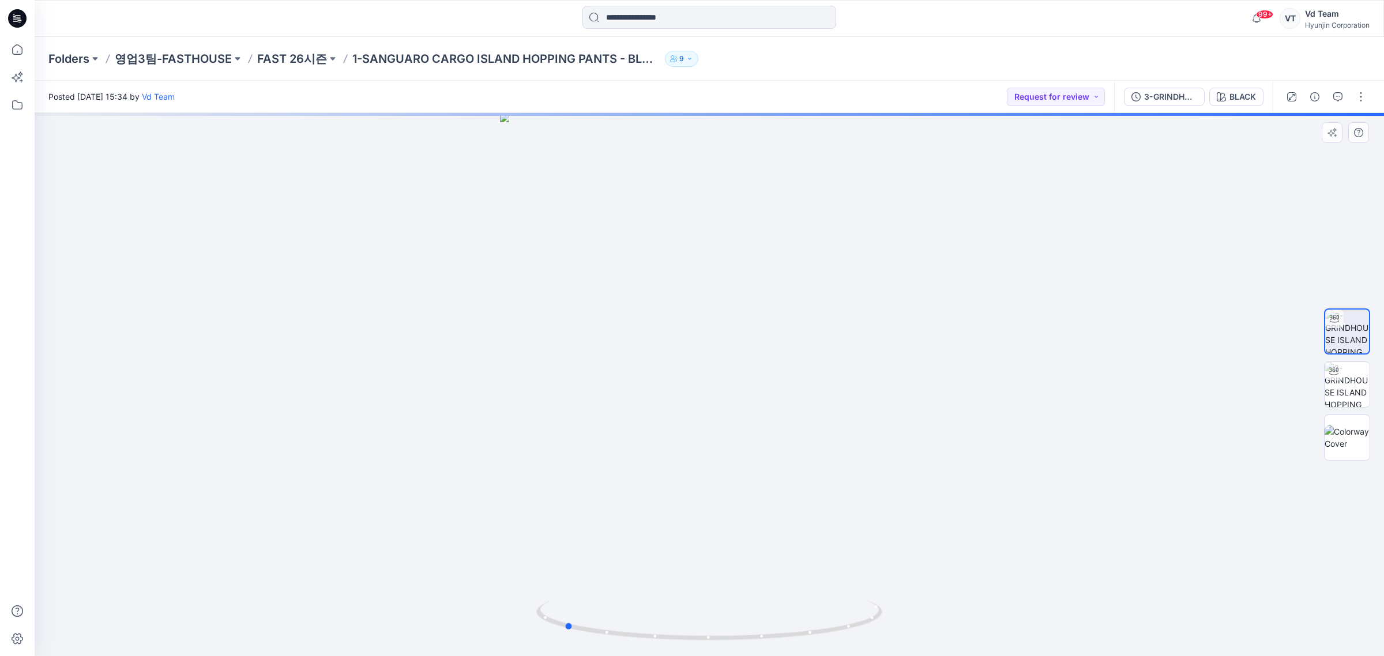
drag, startPoint x: 842, startPoint y: 590, endPoint x: 711, endPoint y: 583, distance: 131.0
click at [711, 583] on div at bounding box center [709, 384] width 1349 height 543
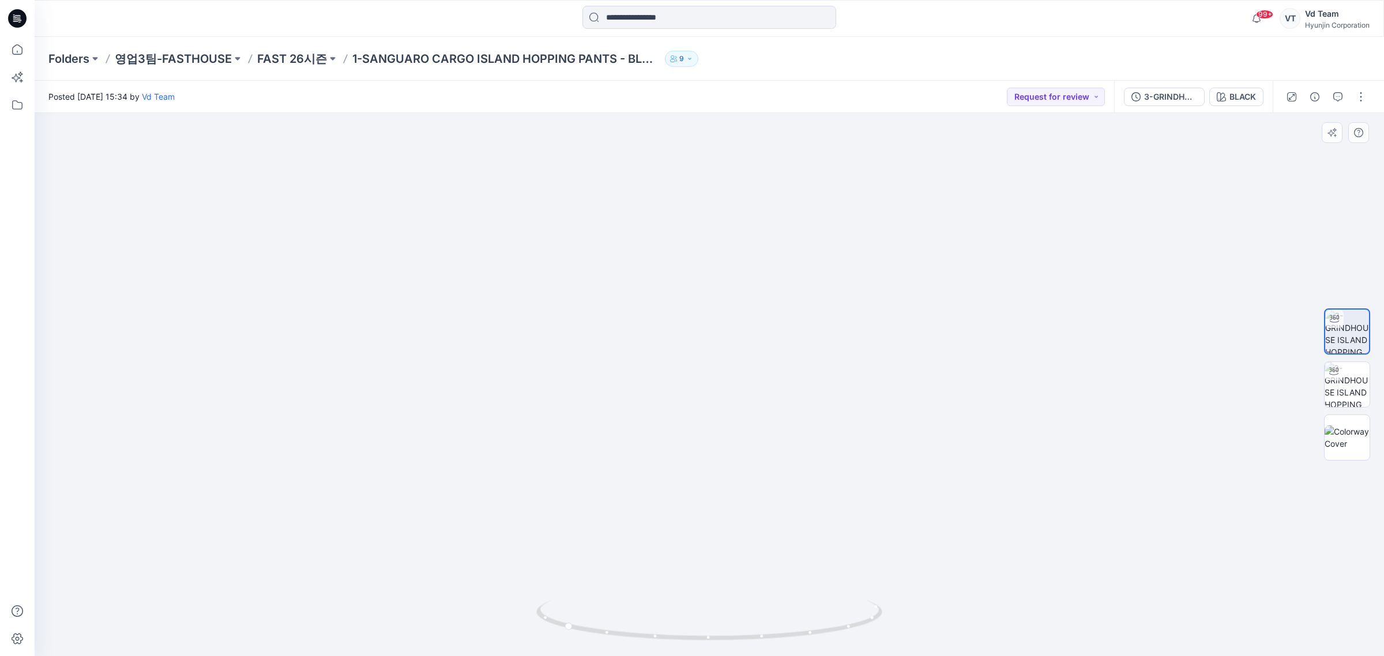
drag, startPoint x: 752, startPoint y: 429, endPoint x: 745, endPoint y: 557, distance: 128.2
click at [745, 568] on img at bounding box center [709, 337] width 746 height 639
click at [282, 58] on p "FAST 26시즌" at bounding box center [292, 59] width 70 height 16
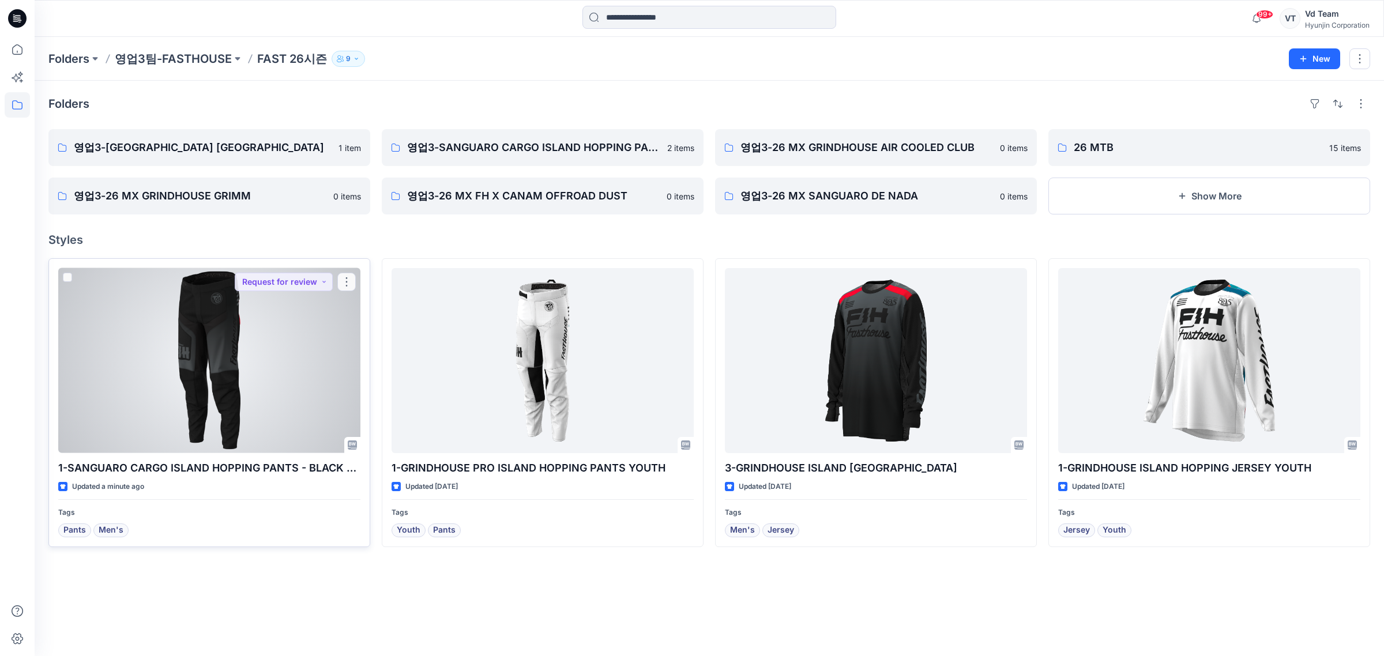
click at [231, 332] on div at bounding box center [209, 360] width 302 height 185
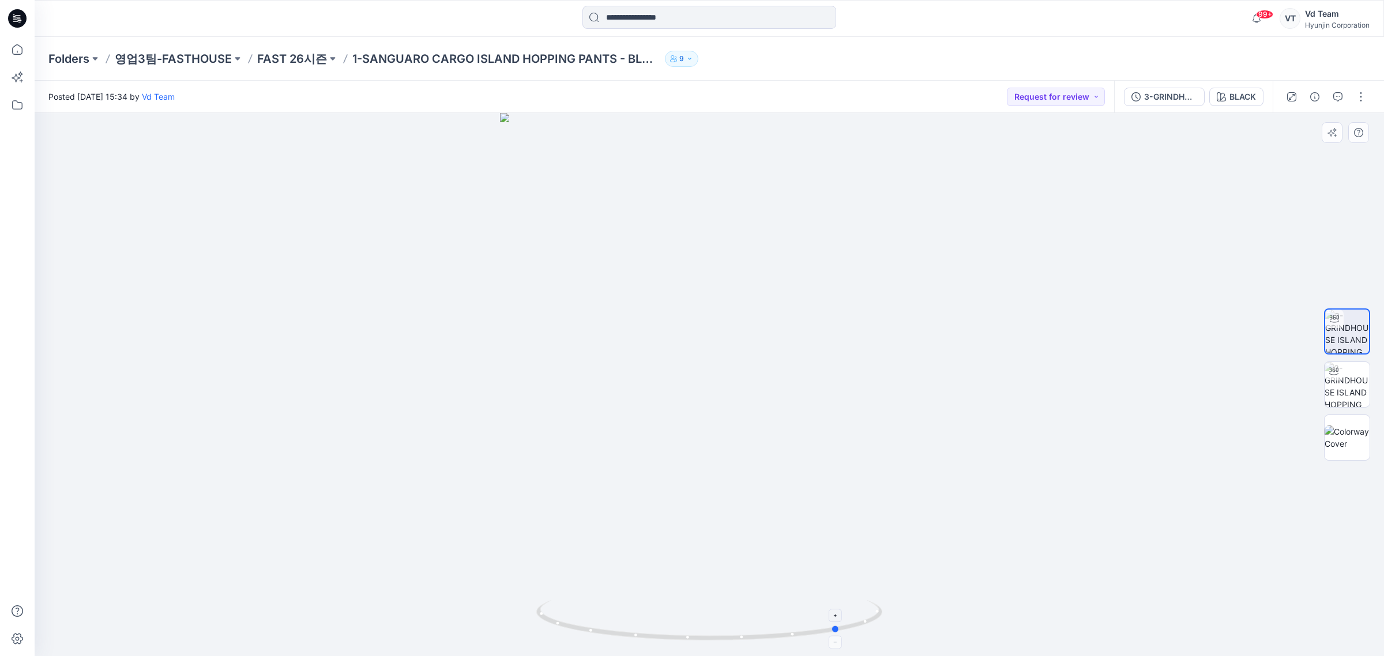
drag, startPoint x: 794, startPoint y: 614, endPoint x: 583, endPoint y: 615, distance: 211.6
click at [583, 615] on icon at bounding box center [710, 621] width 349 height 43
drag, startPoint x: 713, startPoint y: 321, endPoint x: 660, endPoint y: 559, distance: 243.9
click at [673, 575] on img at bounding box center [709, 385] width 865 height 544
click at [288, 61] on p "FAST 26시즌" at bounding box center [292, 59] width 70 height 16
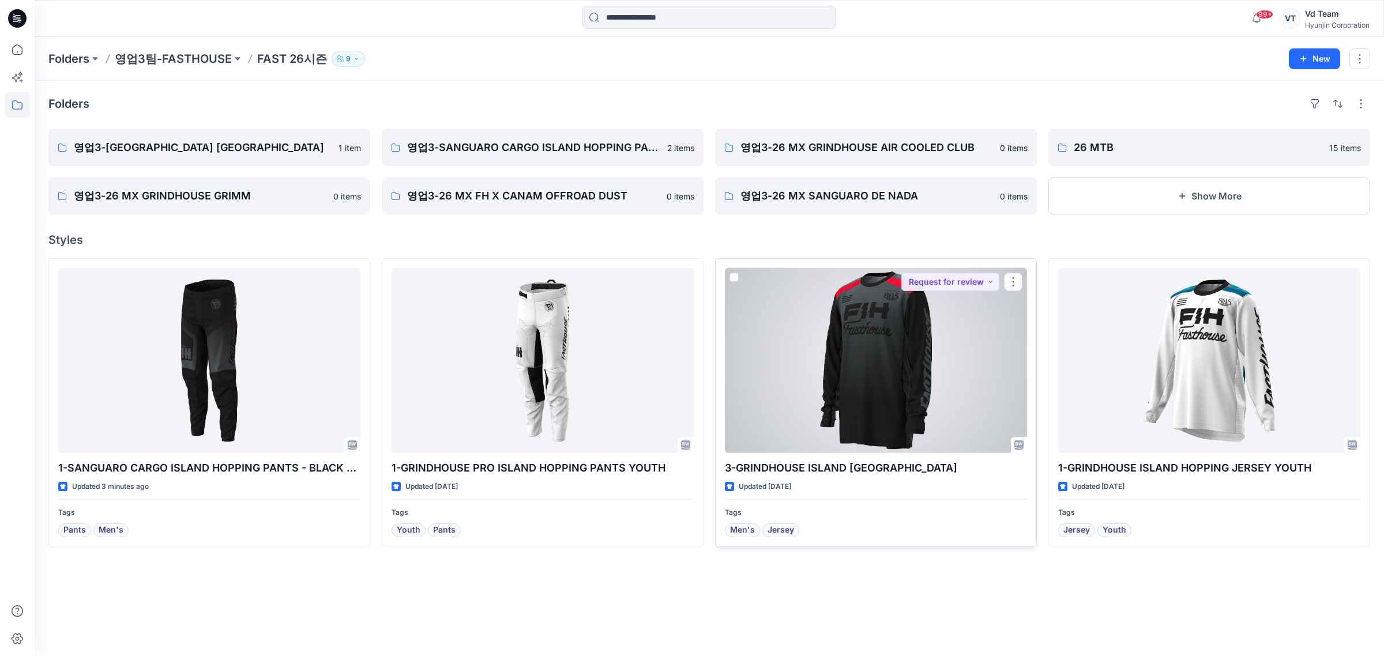
click at [843, 375] on div at bounding box center [876, 360] width 302 height 185
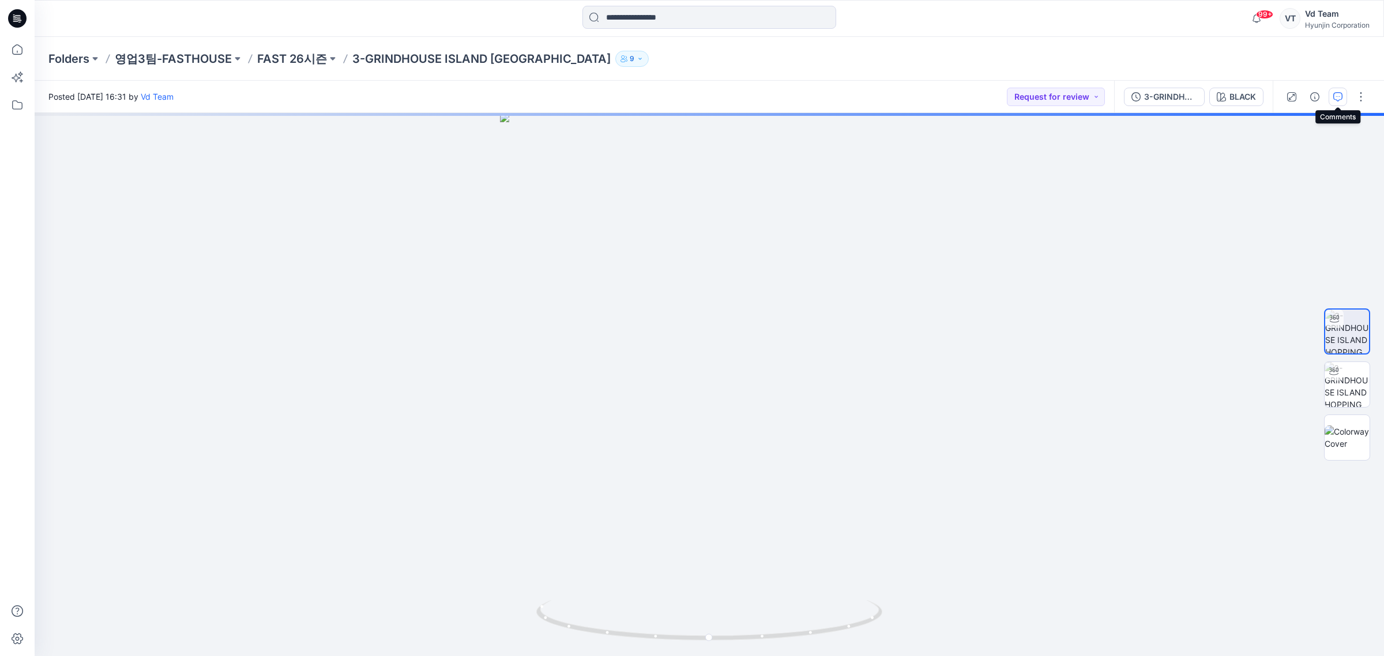
click at [1343, 96] on button "button" at bounding box center [1337, 97] width 18 height 18
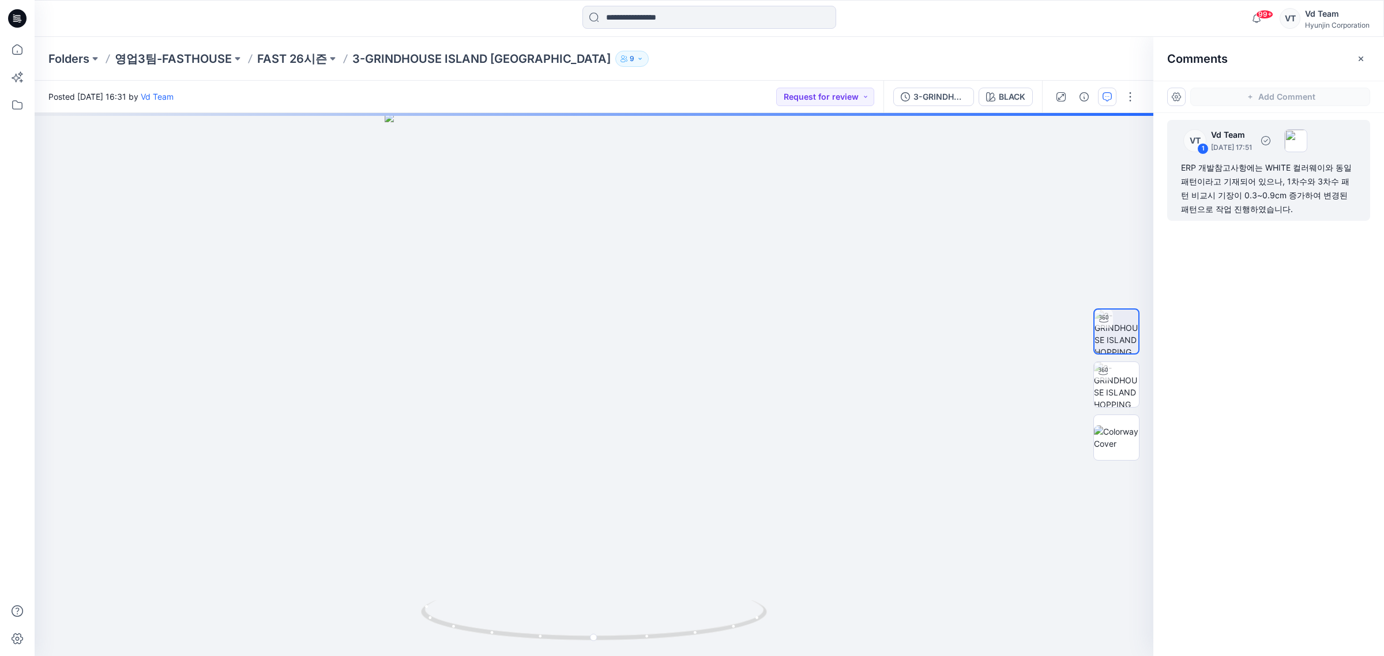
click at [1235, 202] on div "ERP 개발참고사항에는 WHITE 컬러웨이와 동일 패턴이라고 기재되어 있으나, 1차수와 3차수 패턴 비교시 기장이 0.3~0.9cm 증가하여 …" at bounding box center [1268, 188] width 175 height 55
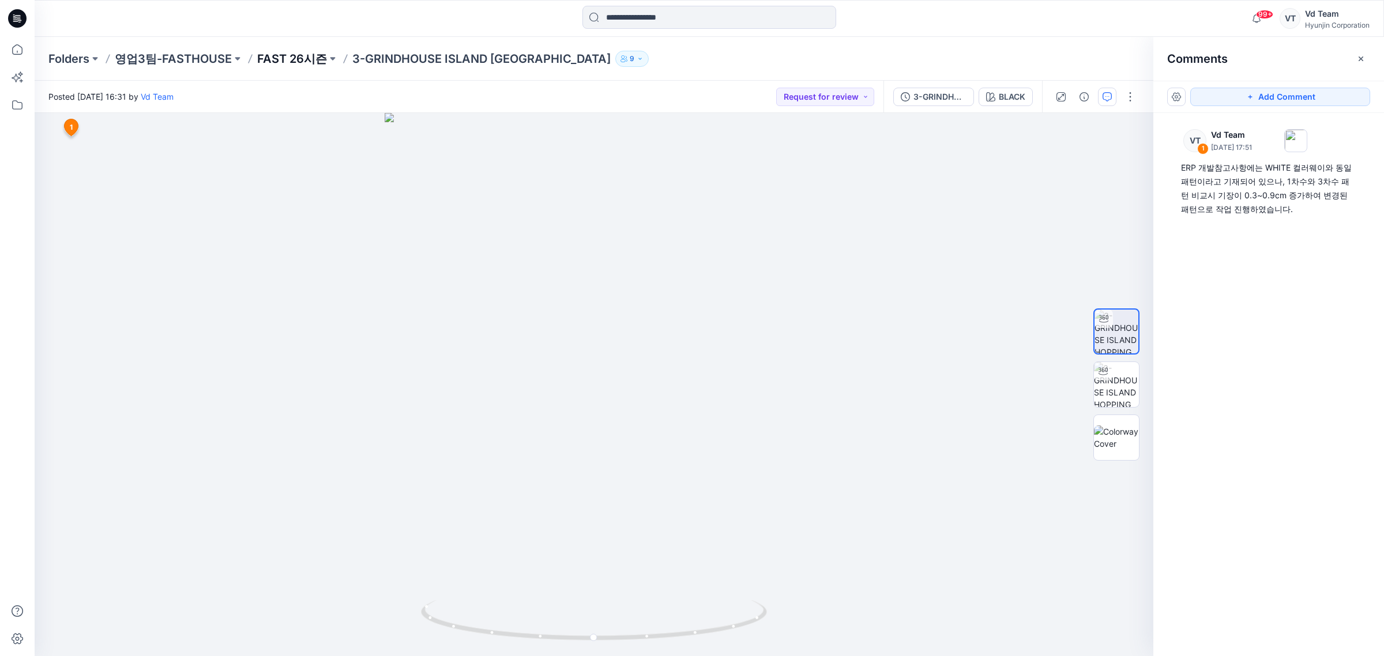
click at [292, 56] on p "FAST 26시즌" at bounding box center [292, 59] width 70 height 16
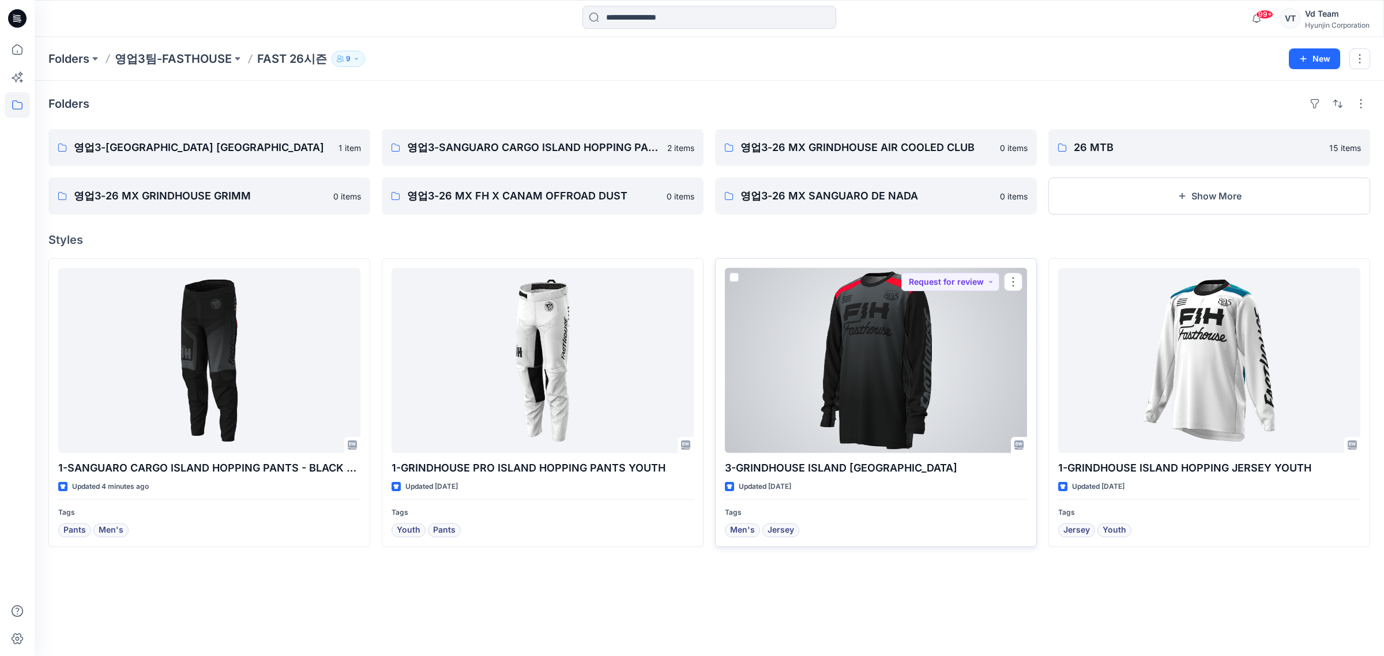
click at [901, 392] on div at bounding box center [876, 360] width 302 height 185
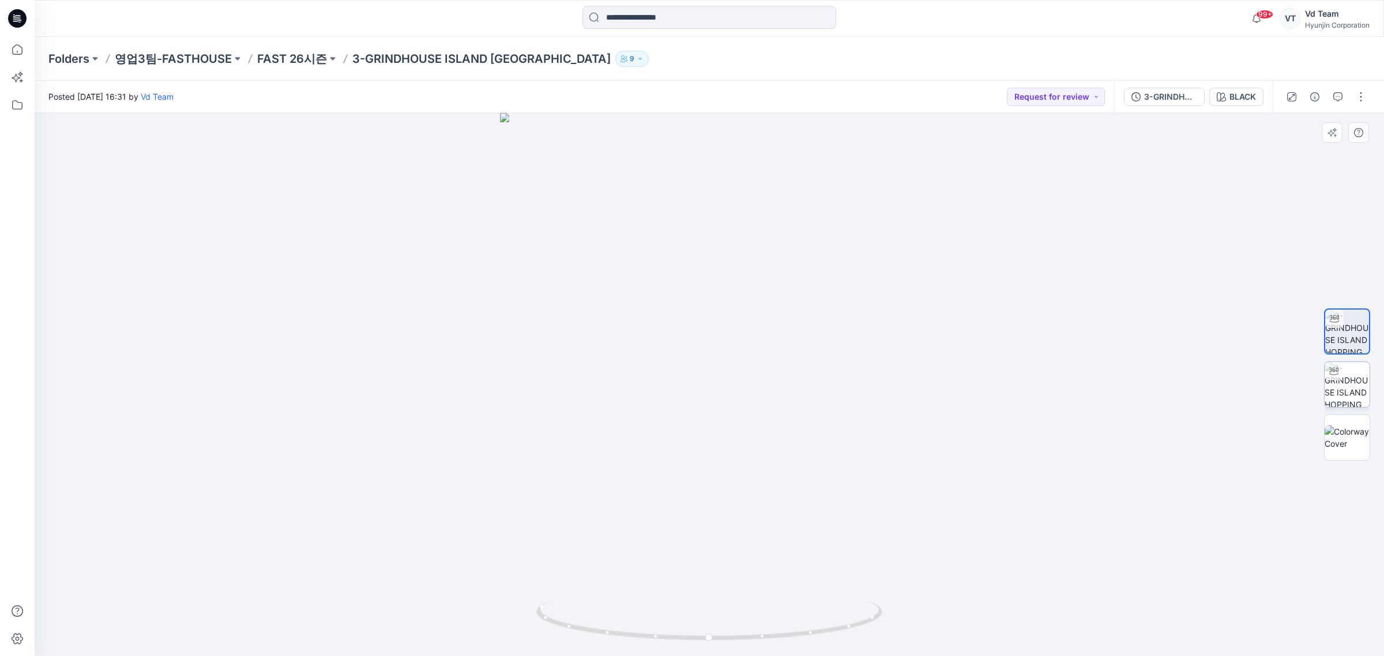
click at [1350, 385] on img at bounding box center [1346, 384] width 45 height 45
drag, startPoint x: 822, startPoint y: 290, endPoint x: 1056, endPoint y: 389, distance: 254.7
click at [823, 292] on div at bounding box center [709, 384] width 1349 height 543
drag, startPoint x: 828, startPoint y: 592, endPoint x: 722, endPoint y: 620, distance: 110.2
click at [732, 620] on div at bounding box center [709, 384] width 1349 height 543
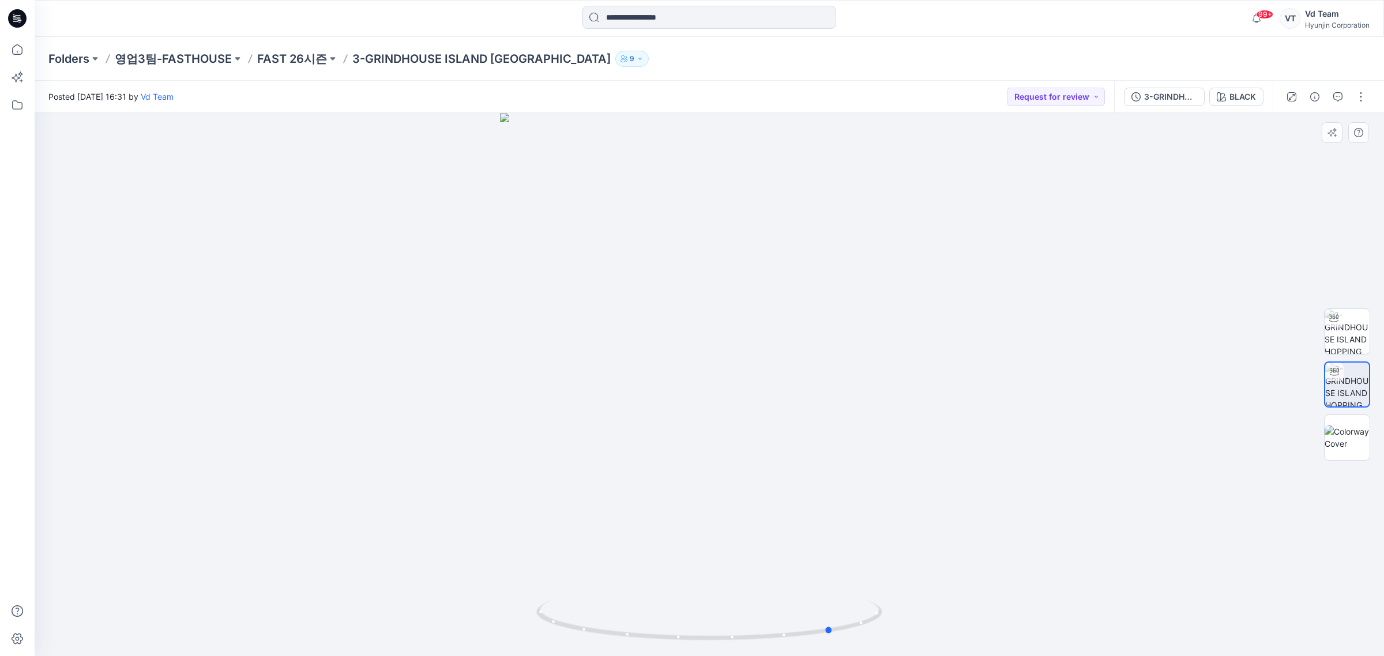
drag, startPoint x: 652, startPoint y: 458, endPoint x: 715, endPoint y: 472, distance: 64.8
click at [715, 472] on div at bounding box center [709, 384] width 1349 height 543
drag, startPoint x: 721, startPoint y: 519, endPoint x: 730, endPoint y: 519, distance: 8.6
click at [730, 519] on div at bounding box center [709, 384] width 1349 height 543
click at [794, 474] on img at bounding box center [709, 289] width 710 height 733
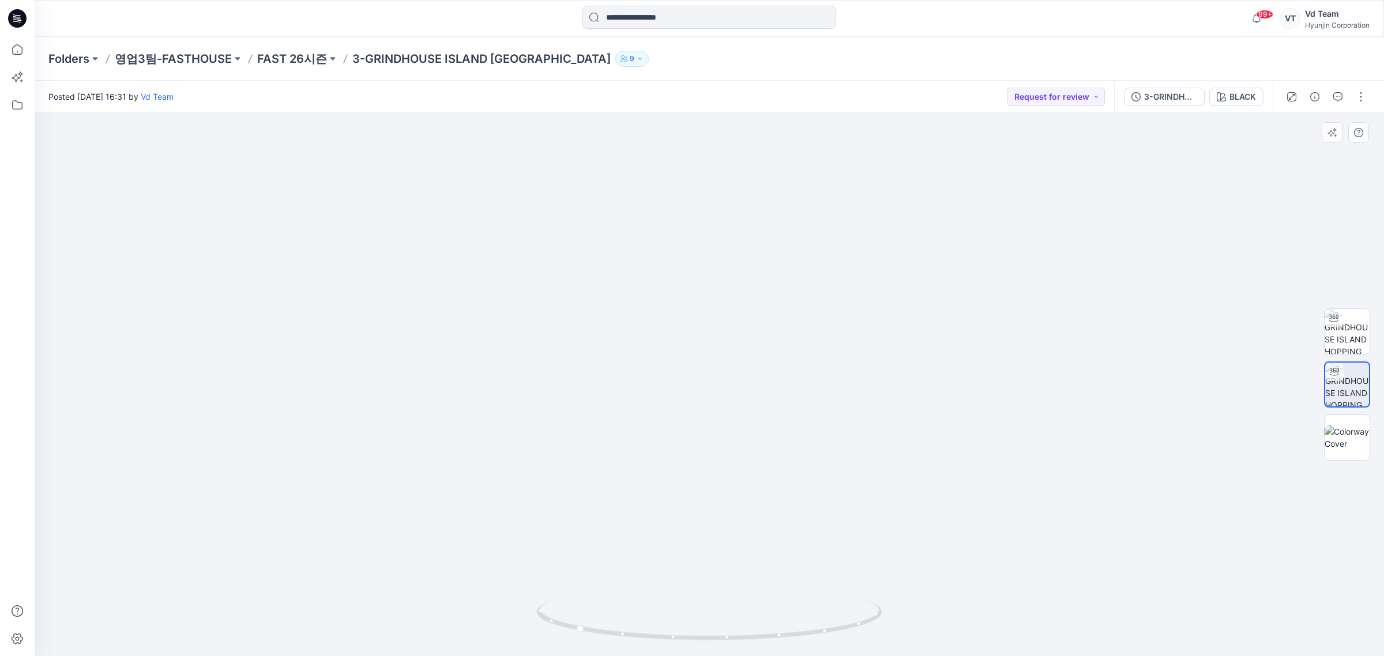
drag, startPoint x: 684, startPoint y: 578, endPoint x: 784, endPoint y: 595, distance: 101.8
click at [782, 594] on img at bounding box center [709, 305] width 710 height 703
drag, startPoint x: 704, startPoint y: 629, endPoint x: 803, endPoint y: 630, distance: 99.2
click at [803, 630] on icon at bounding box center [710, 621] width 349 height 43
drag, startPoint x: 710, startPoint y: 615, endPoint x: 785, endPoint y: 617, distance: 75.0
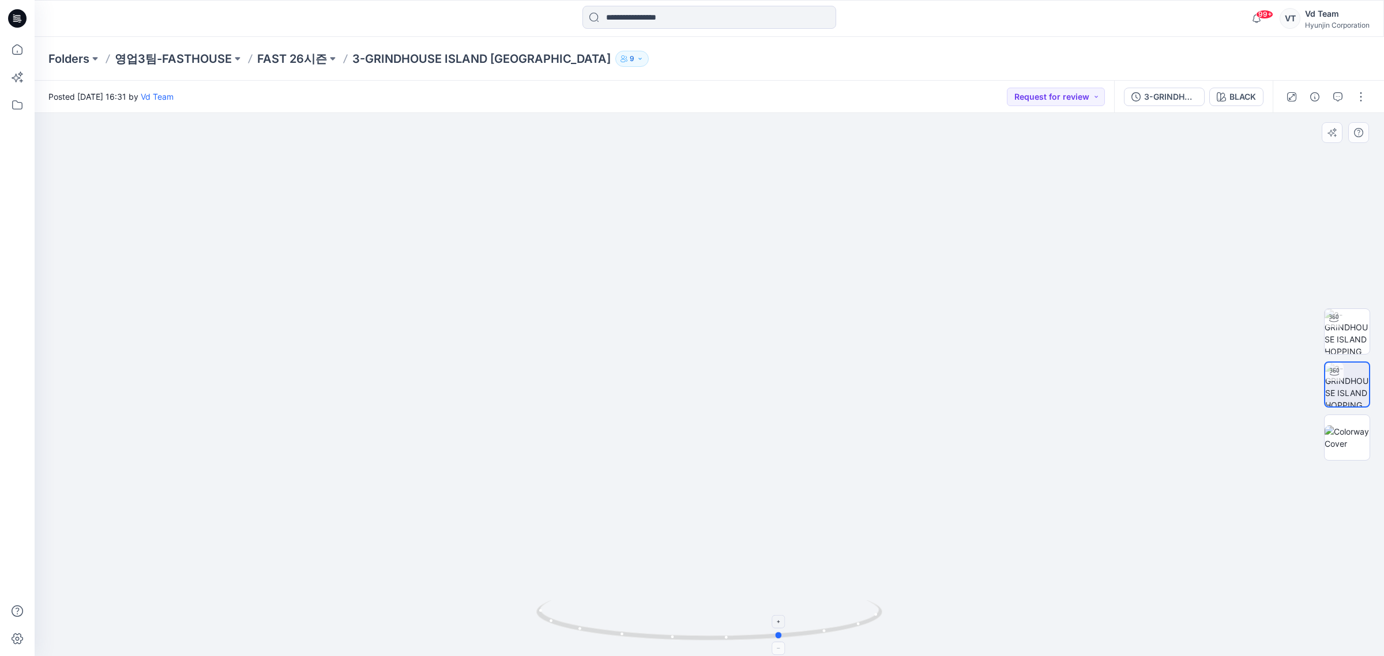
click at [785, 617] on icon at bounding box center [710, 621] width 349 height 43
drag, startPoint x: 699, startPoint y: 627, endPoint x: 854, endPoint y: 588, distance: 160.5
click at [749, 624] on icon at bounding box center [710, 621] width 349 height 43
drag, startPoint x: 877, startPoint y: 507, endPoint x: 725, endPoint y: 545, distance: 157.3
click at [738, 537] on img at bounding box center [710, 357] width 528 height 597
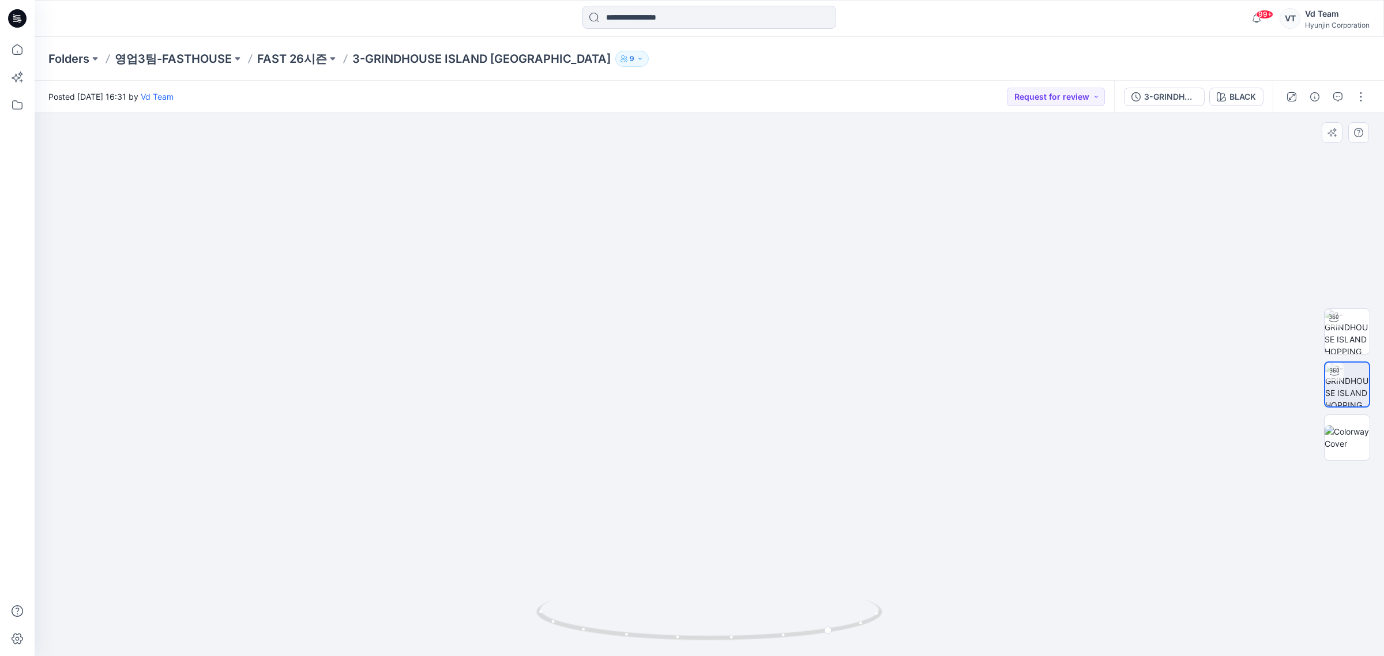
drag, startPoint x: 670, startPoint y: 593, endPoint x: 408, endPoint y: 415, distance: 316.8
click at [651, 592] on img at bounding box center [710, 374] width 528 height 563
click at [294, 68] on div "Folders 영업3팀-FASTHOUSE FAST 26시즌 3-GRINDHOUSE ISLAND HOPPING JERSEY 9" at bounding box center [709, 59] width 1349 height 44
click at [294, 61] on p "FAST 26시즌" at bounding box center [292, 59] width 70 height 16
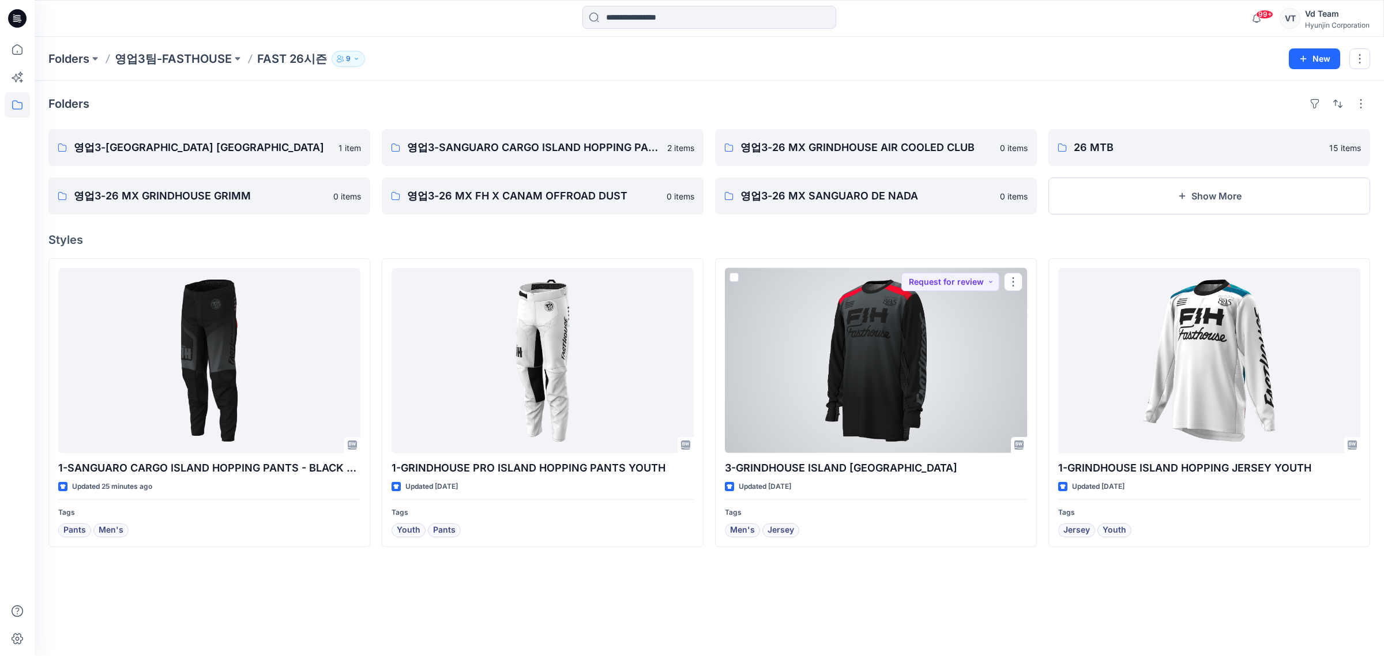
click at [885, 333] on div at bounding box center [876, 360] width 302 height 185
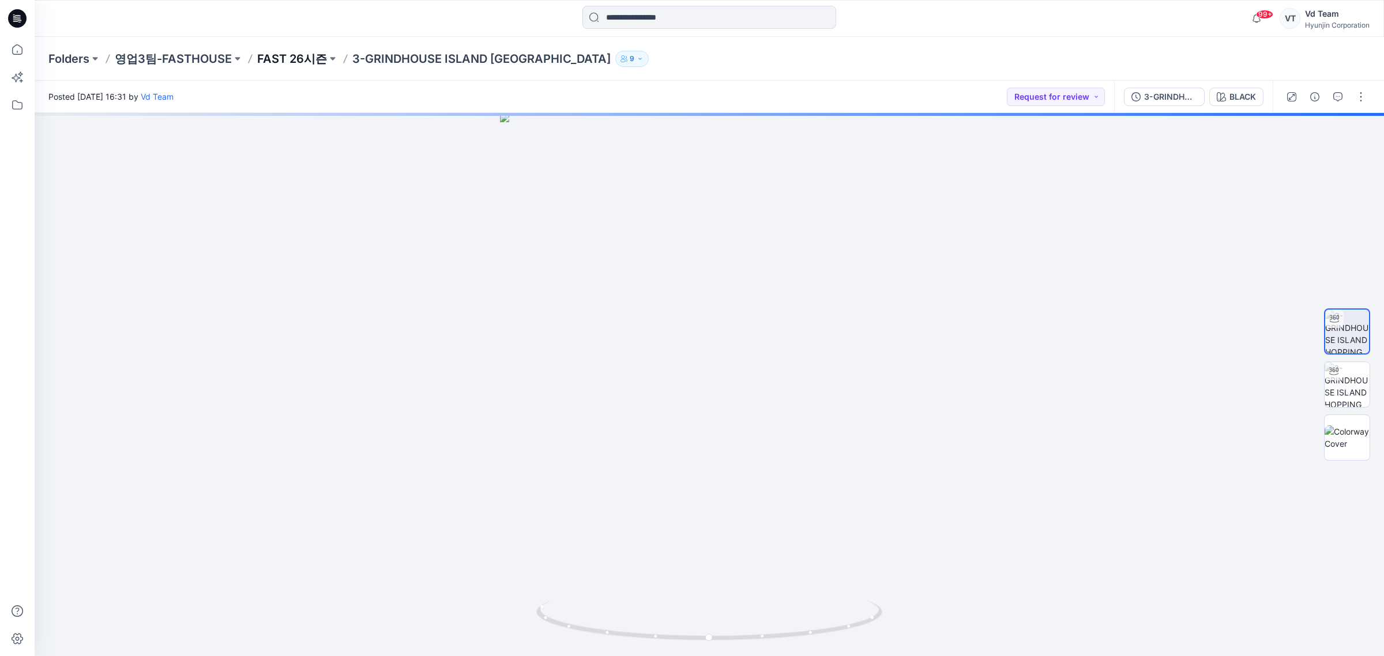
click at [308, 54] on p "FAST 26시즌" at bounding box center [292, 59] width 70 height 16
